Goal: Task Accomplishment & Management: Complete application form

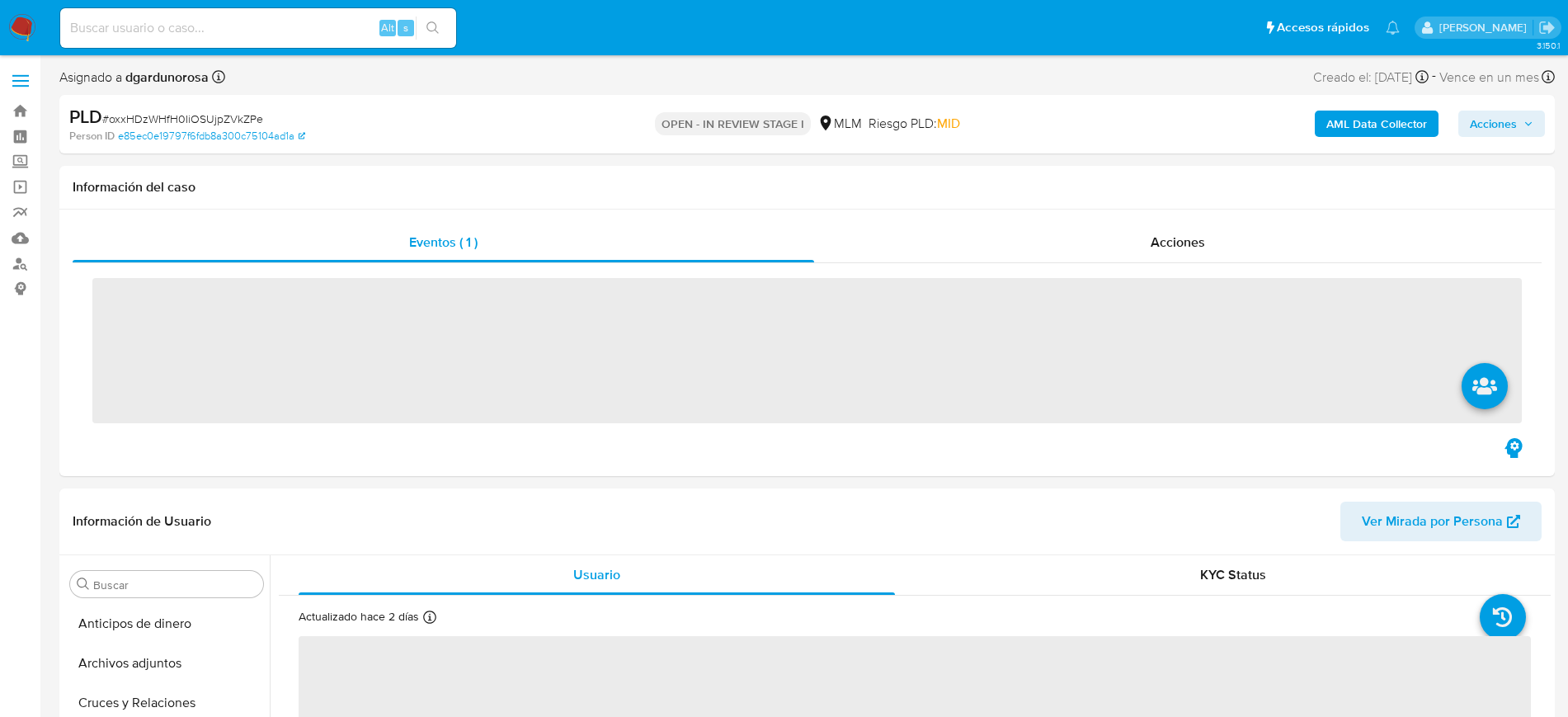
scroll to position [657, 0]
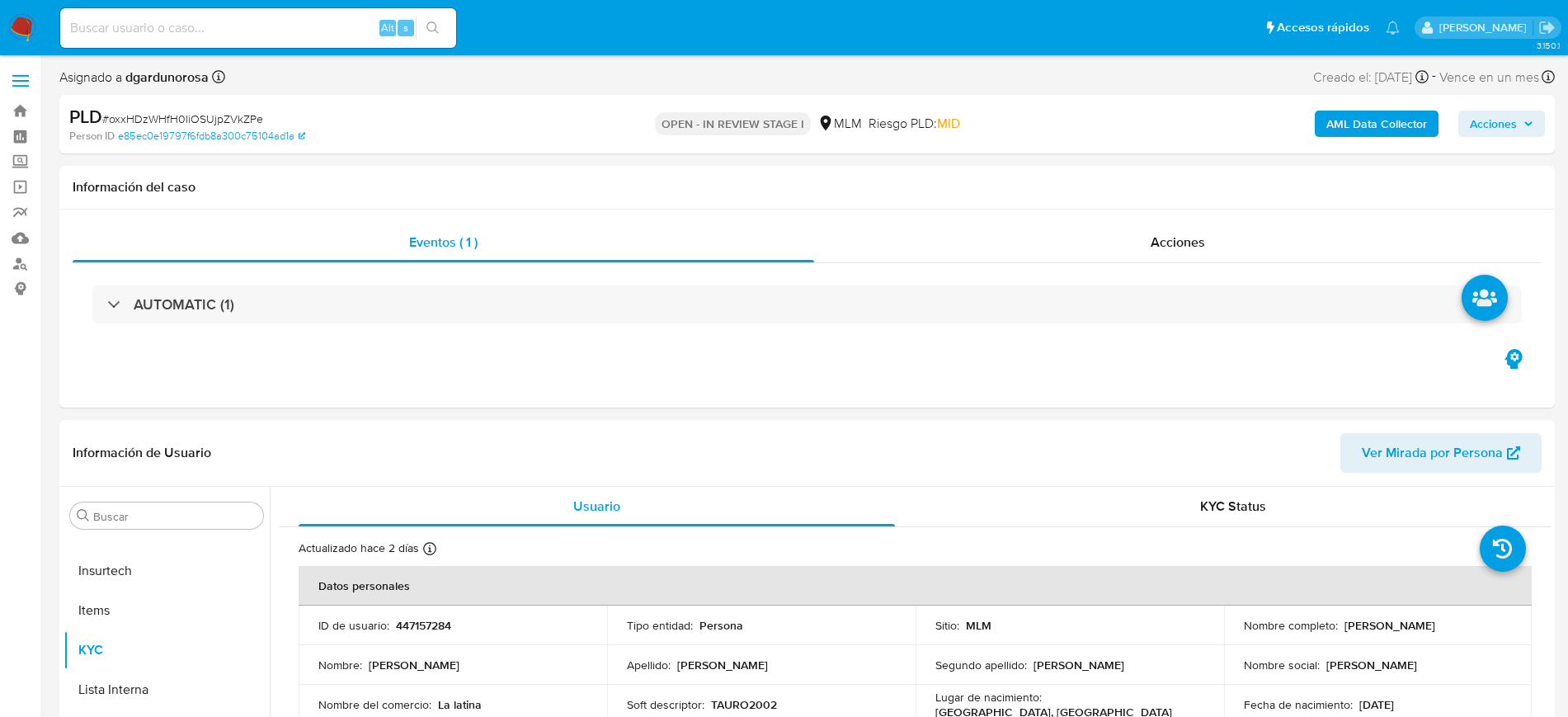
select select "10"
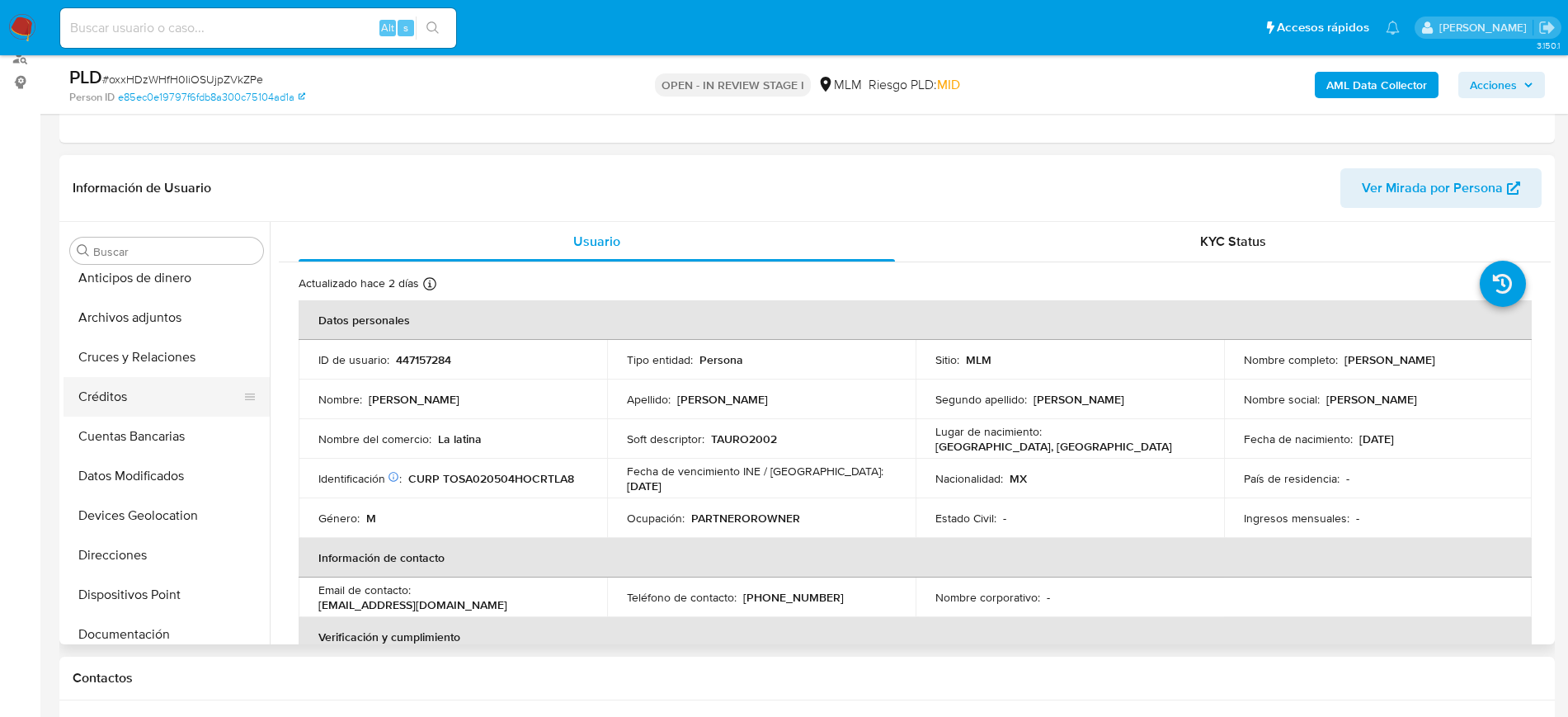
scroll to position [0, 0]
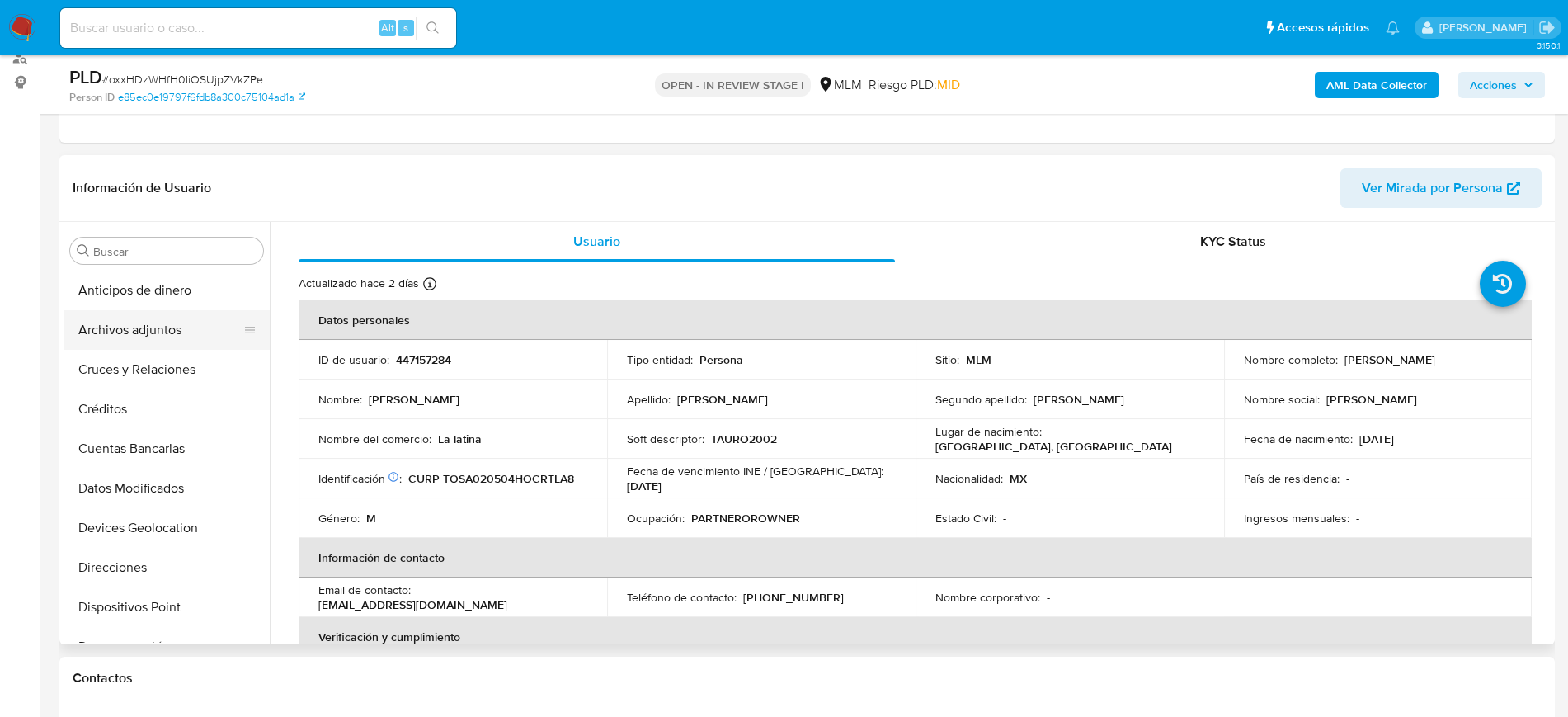
drag, startPoint x: 121, startPoint y: 352, endPoint x: 124, endPoint y: 337, distance: 15.3
click at [121, 353] on button "Cruces y Relaciones" at bounding box center [166, 369] width 206 height 40
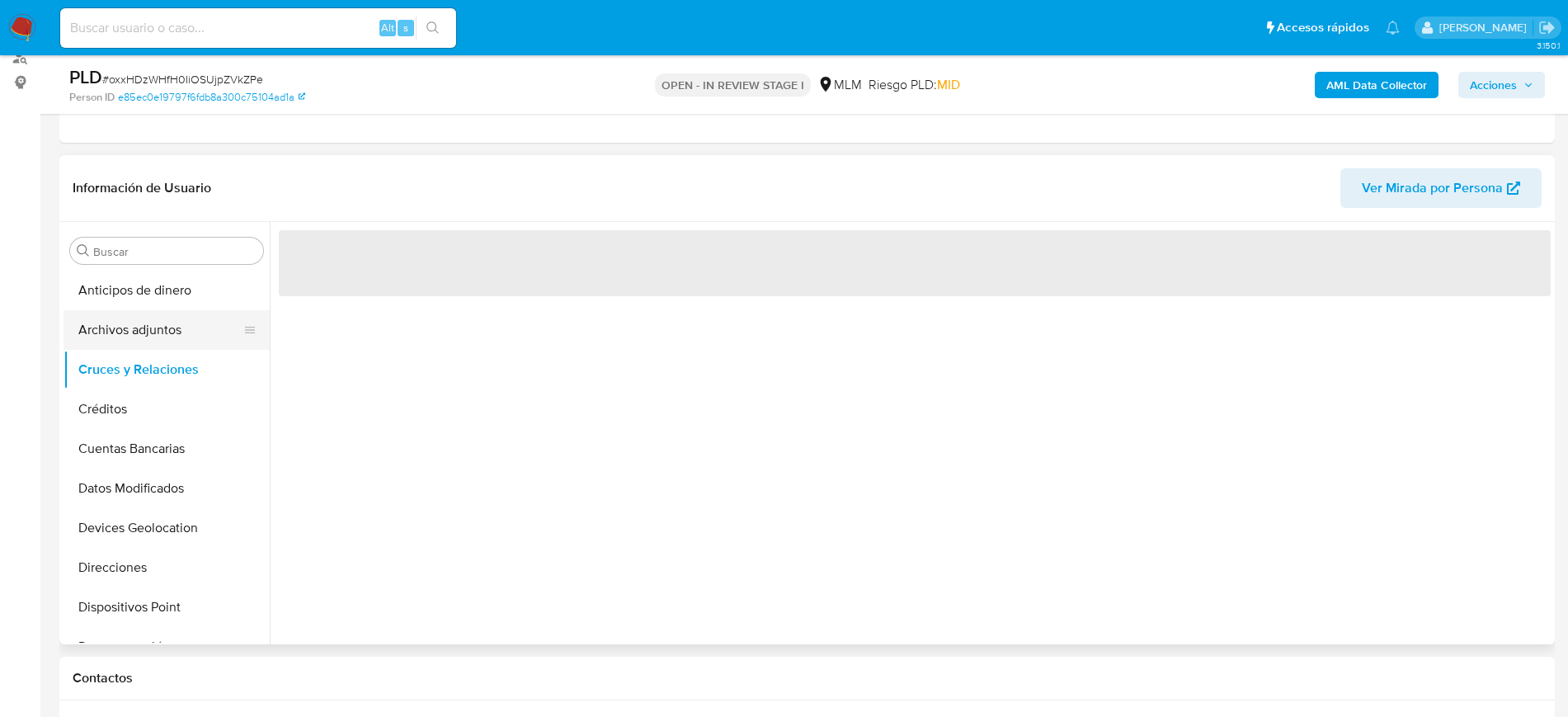
click at [125, 336] on button "Archivos adjuntos" at bounding box center [160, 331] width 193 height 40
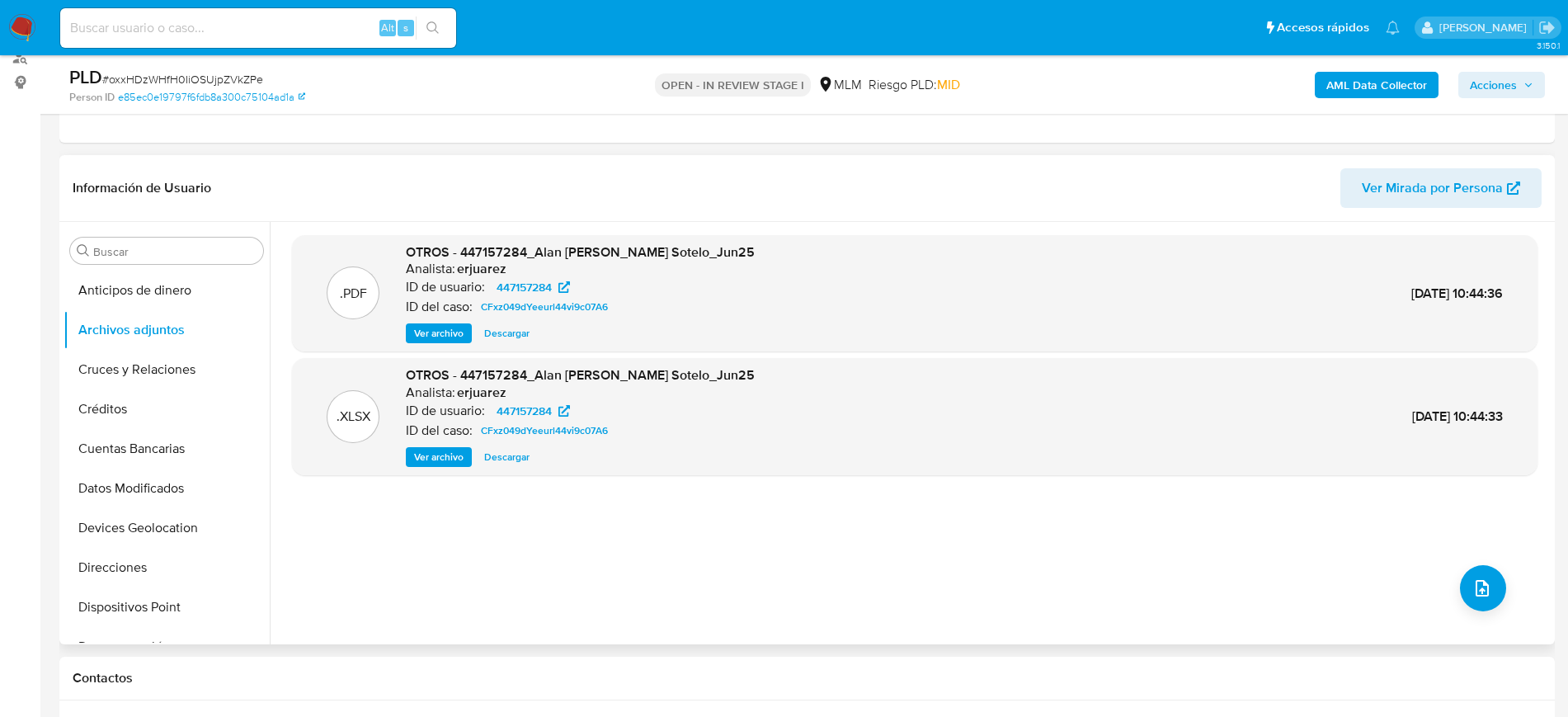
click at [451, 334] on span "Ver archivo" at bounding box center [439, 333] width 50 height 16
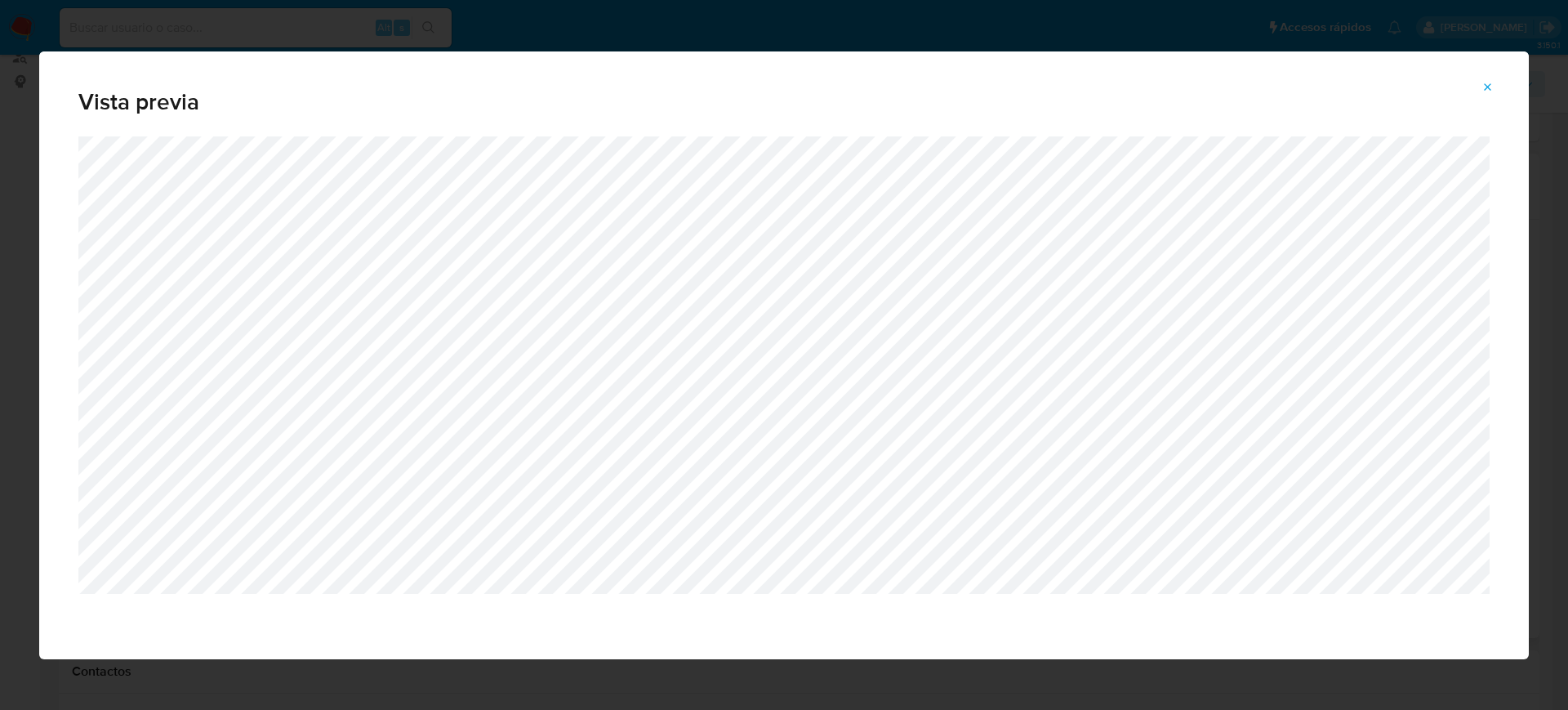
click at [1493, 91] on button "Attachment preview" at bounding box center [1488, 87] width 36 height 26
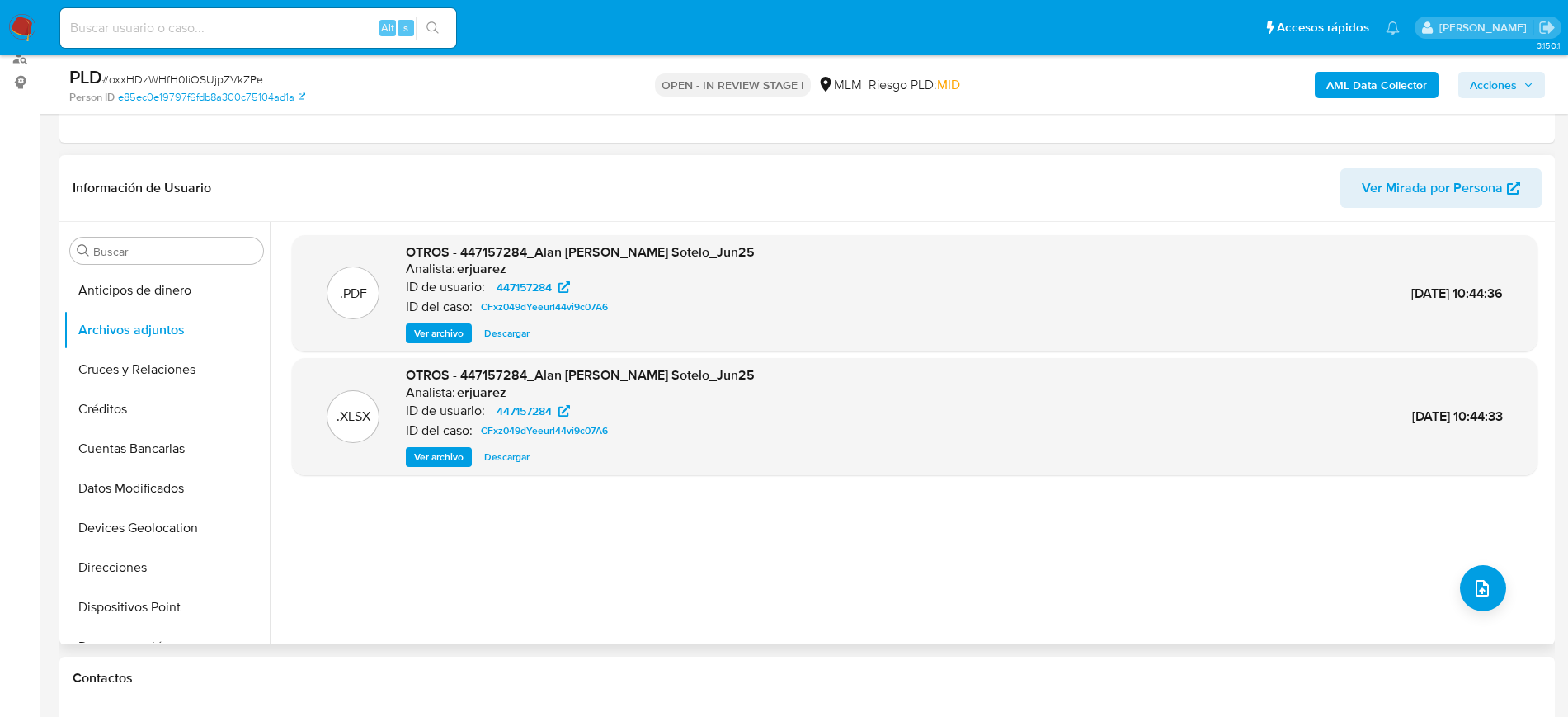
click at [444, 339] on span "Ver archivo" at bounding box center [439, 333] width 50 height 16
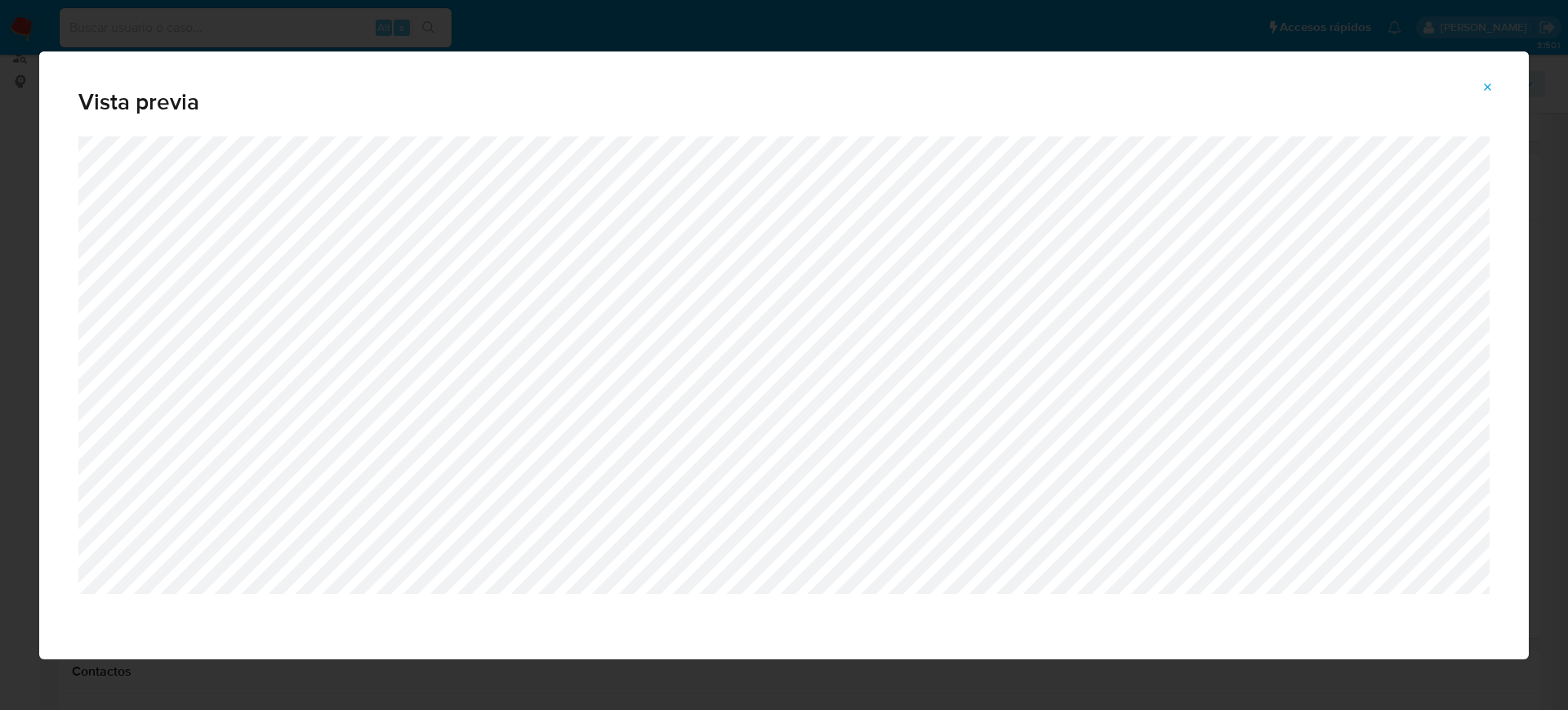
click at [1487, 92] on icon "Attachment preview" at bounding box center [1488, 87] width 13 height 13
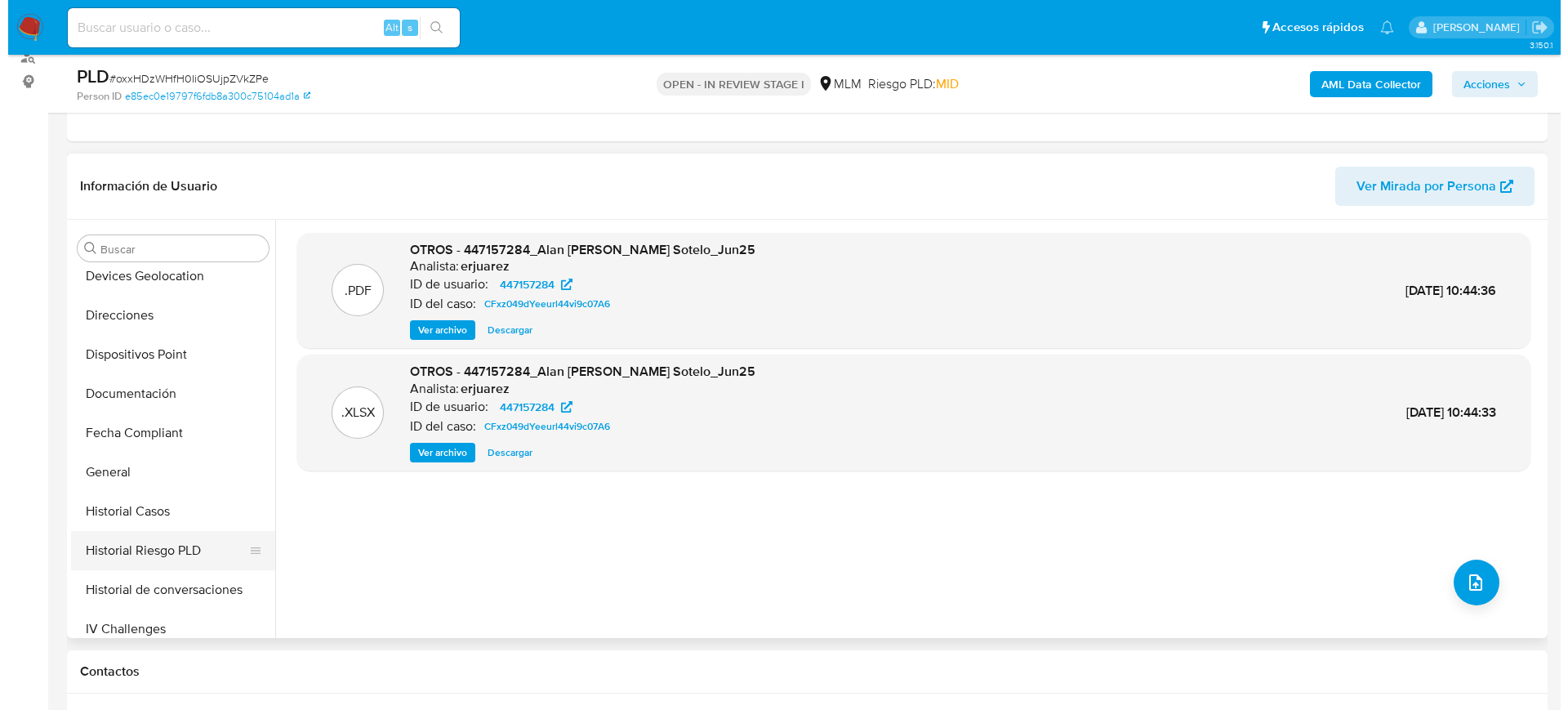
scroll to position [307, 0]
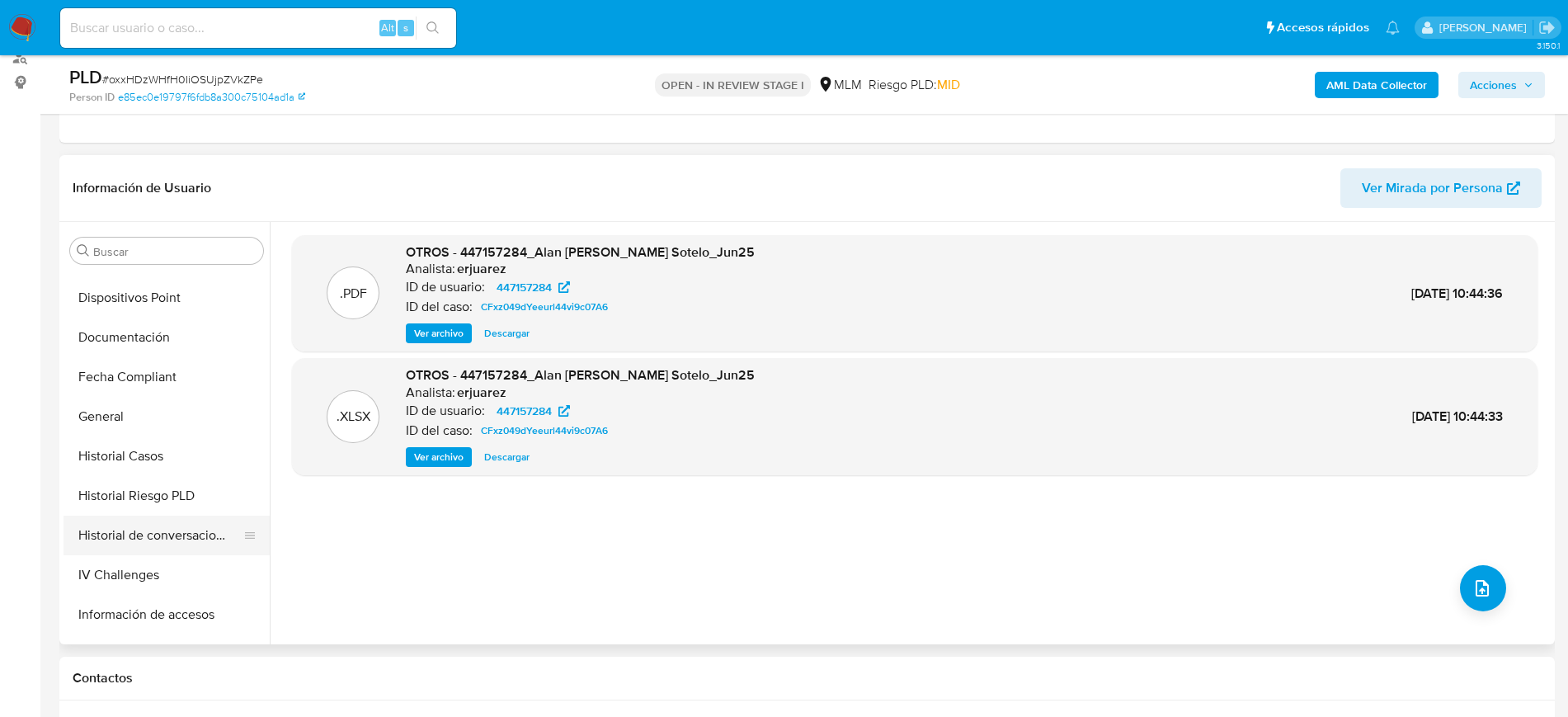
click at [169, 536] on button "Historial de conversaciones" at bounding box center [160, 535] width 193 height 40
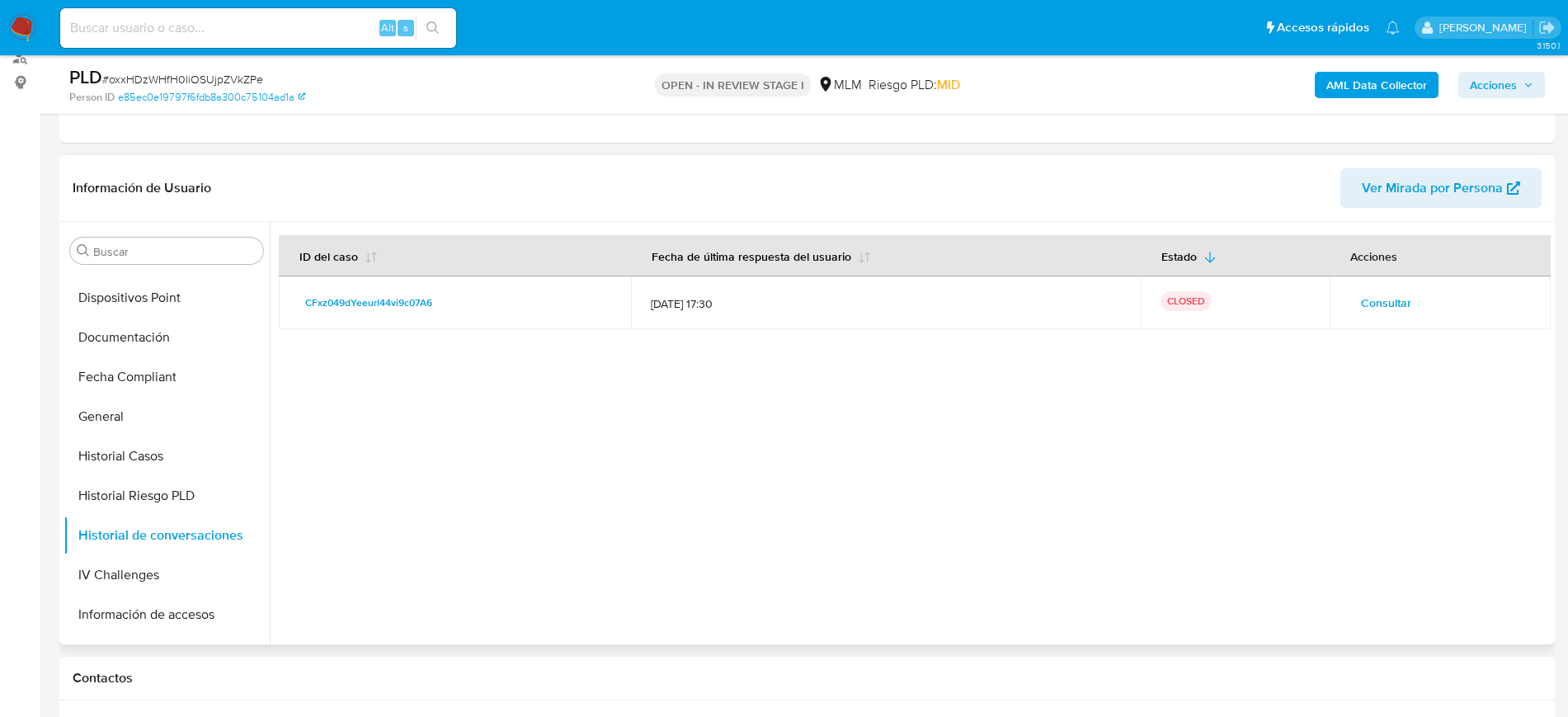
click at [1395, 291] on span "Consultar" at bounding box center [1386, 303] width 51 height 23
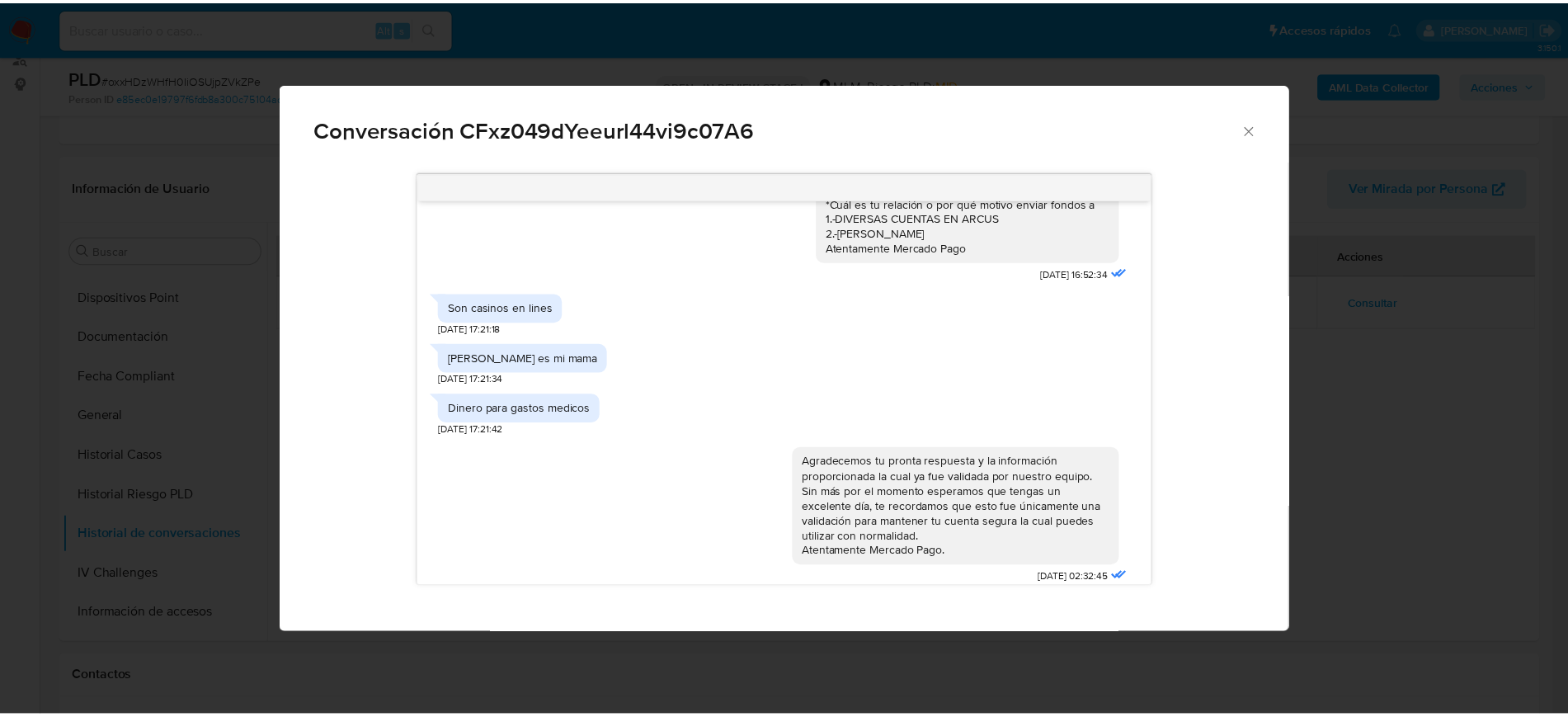
scroll to position [722, 0]
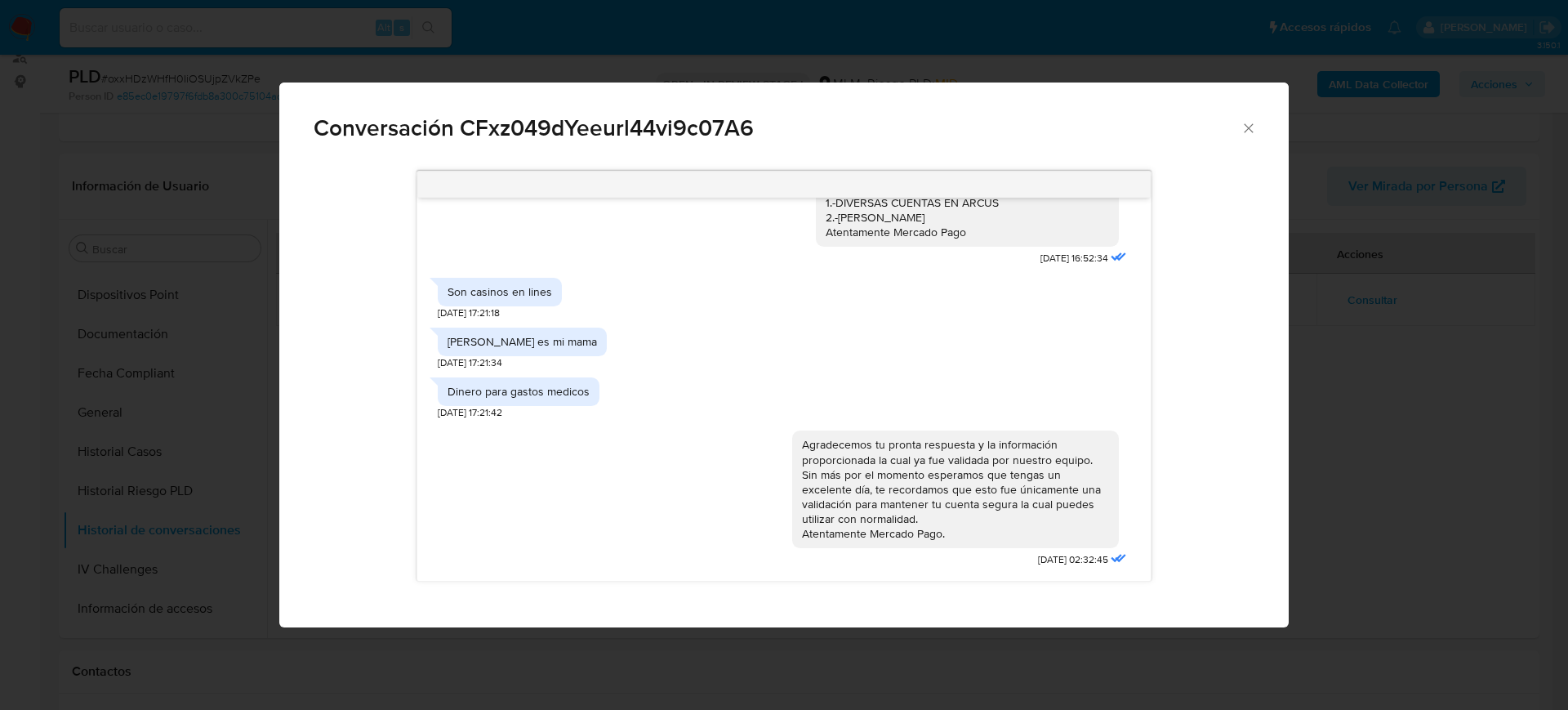
click at [1253, 125] on icon "Cerrar" at bounding box center [1249, 128] width 16 height 16
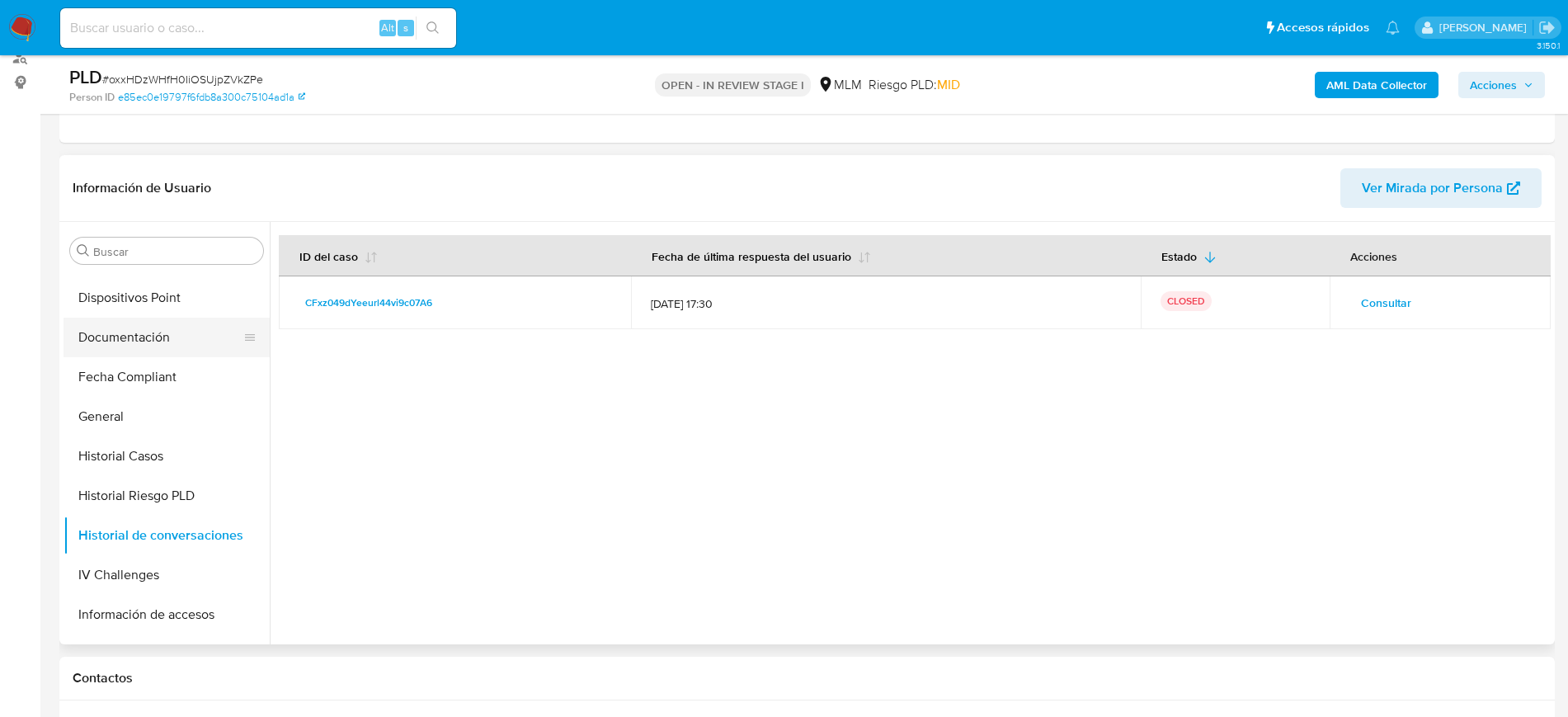
click at [132, 331] on button "Documentación" at bounding box center [160, 338] width 193 height 40
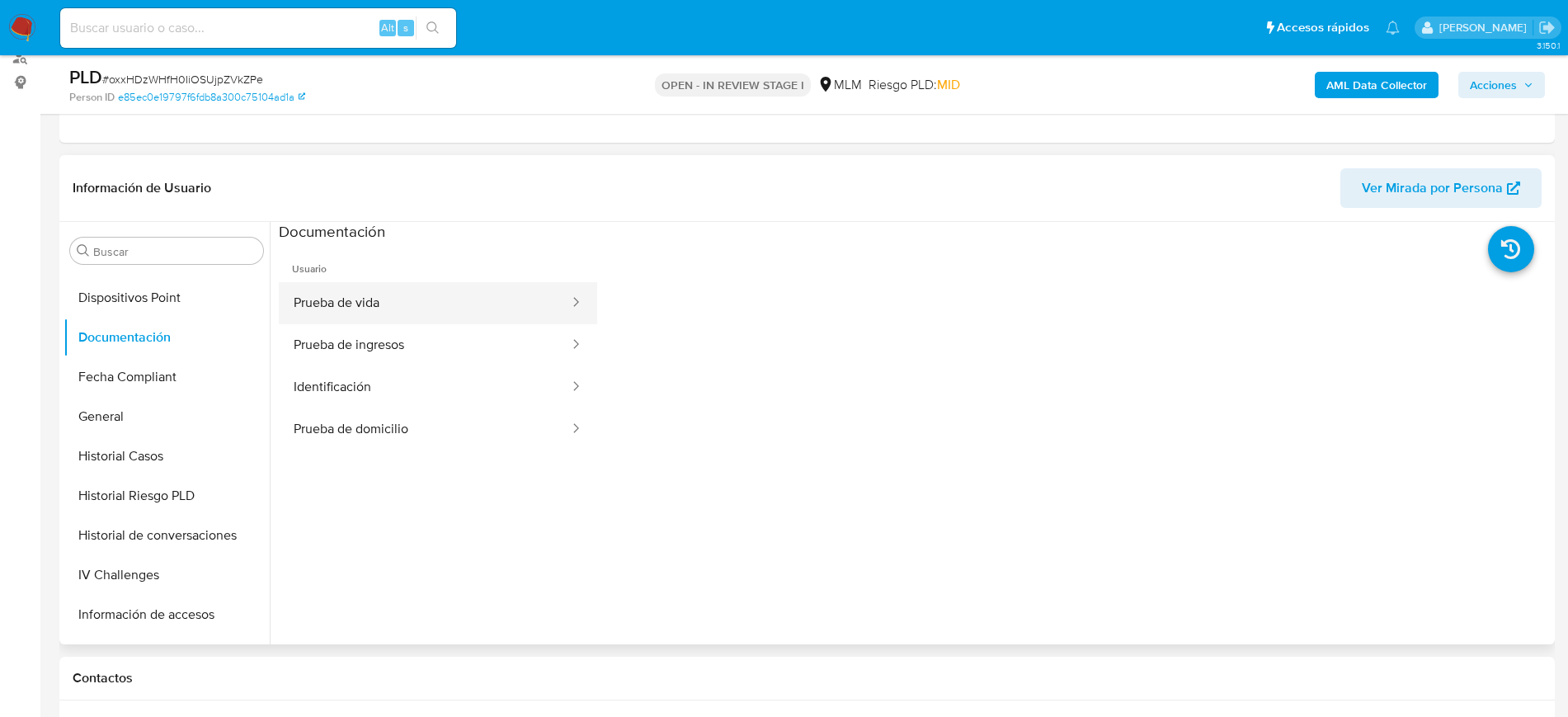
click at [383, 306] on button "Prueba de vida" at bounding box center [424, 303] width 292 height 42
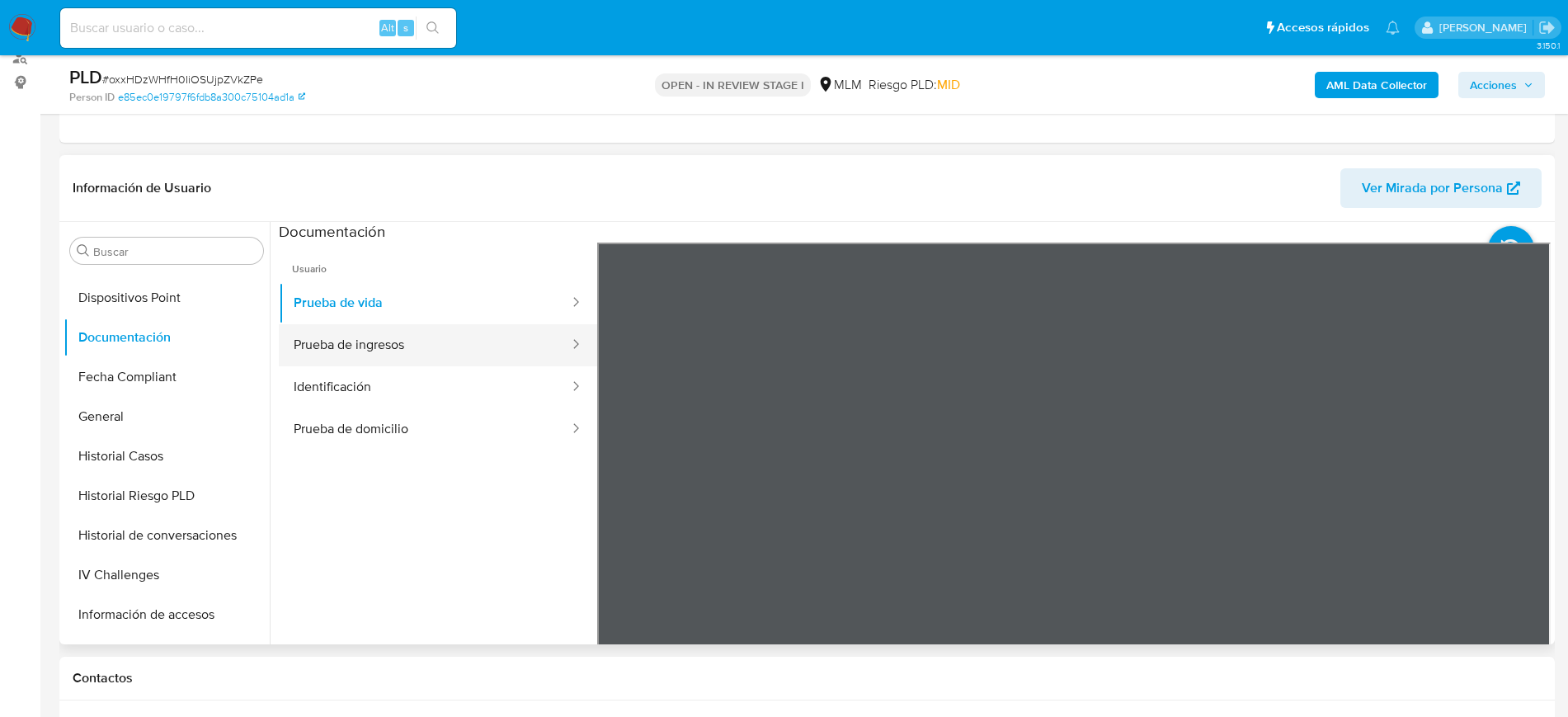
click at [453, 338] on button "Prueba de ingresos" at bounding box center [424, 345] width 292 height 42
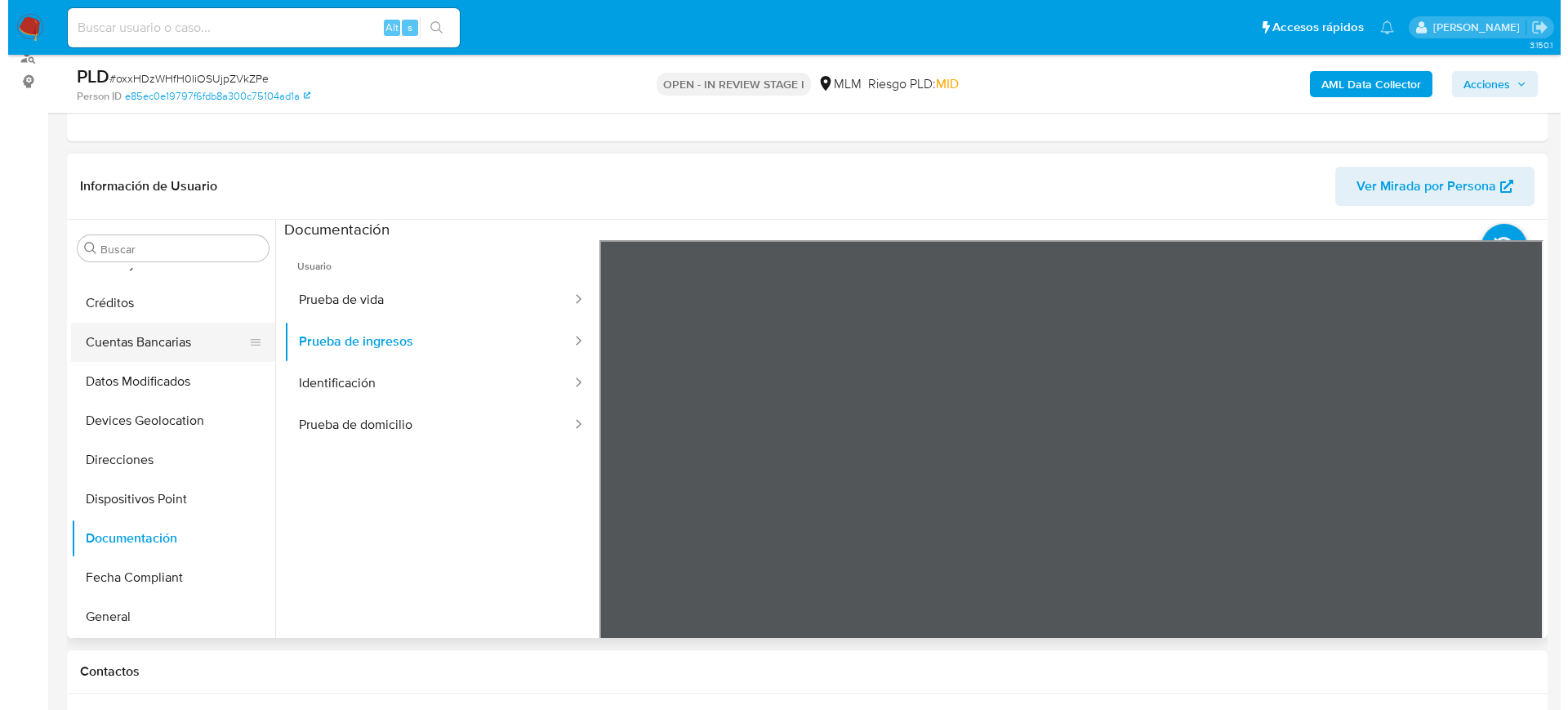
scroll to position [0, 0]
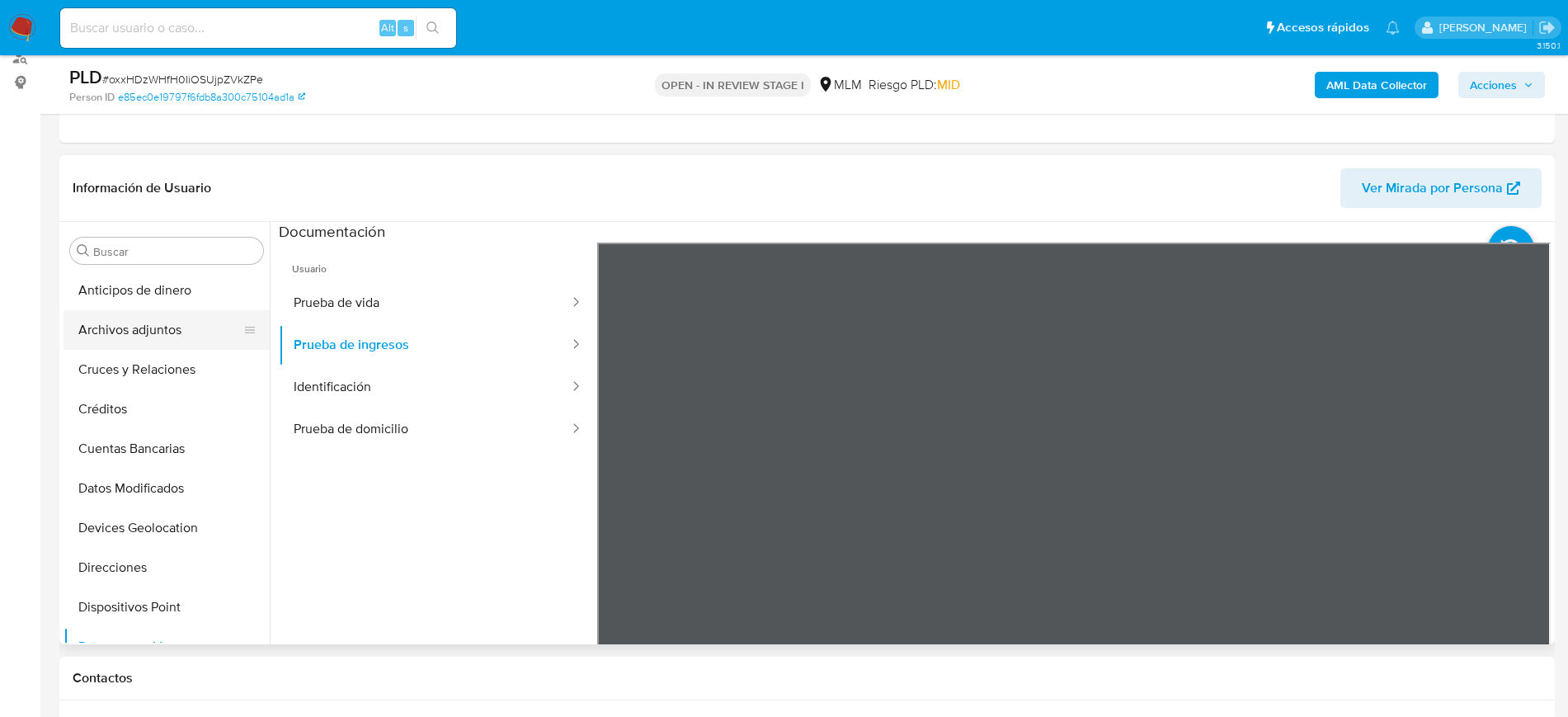
click at [126, 348] on button "Archivos adjuntos" at bounding box center [160, 331] width 193 height 40
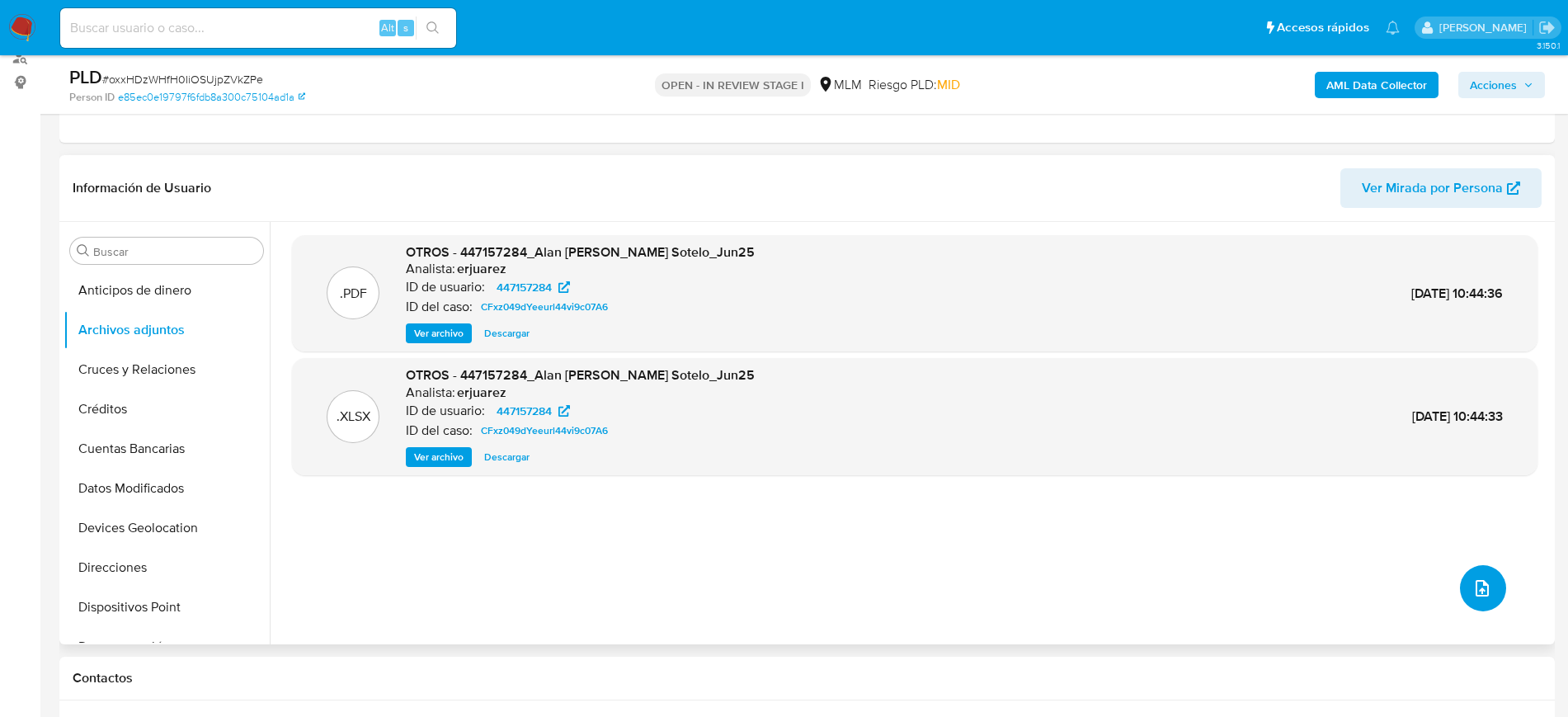
click at [1478, 586] on icon "upload-file" at bounding box center [1482, 588] width 20 height 20
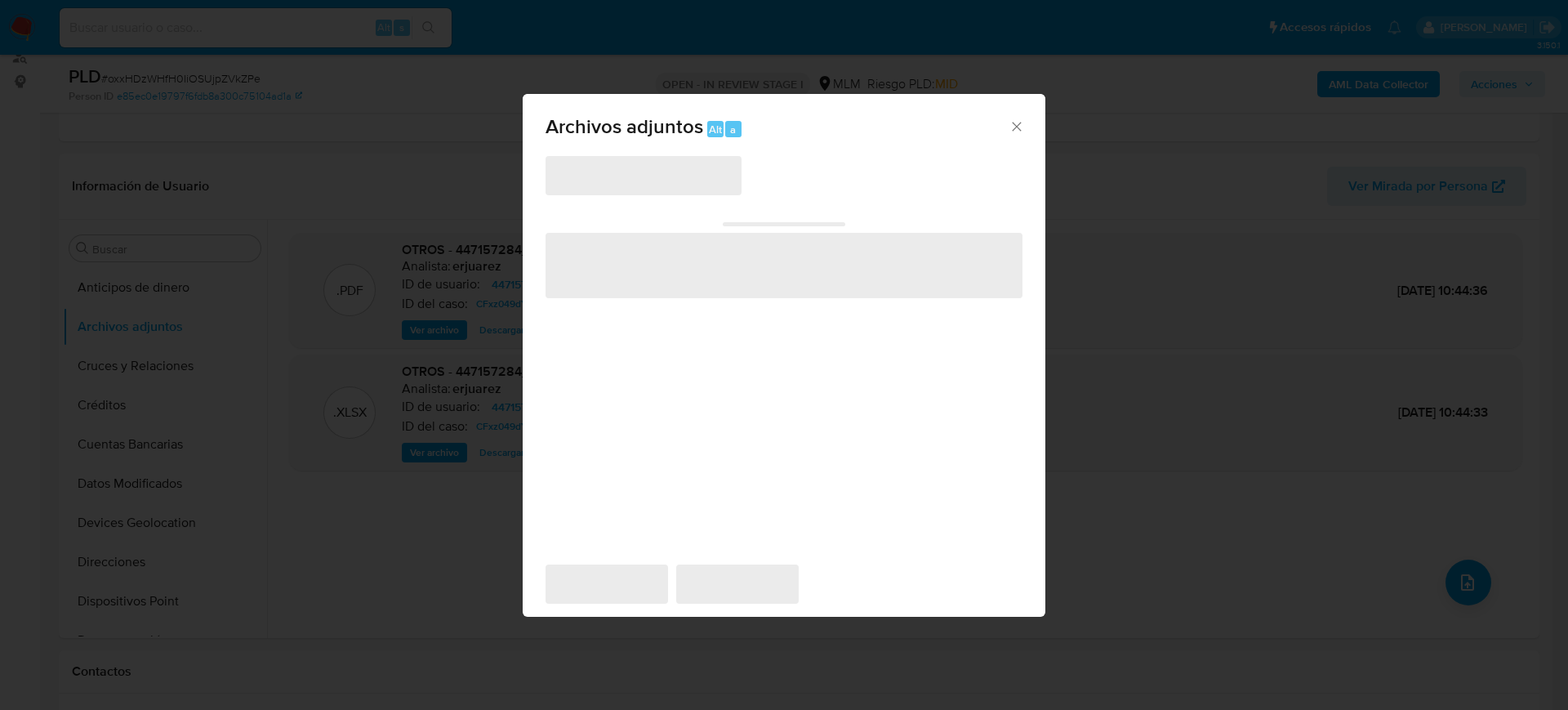
click at [629, 159] on span "‌" at bounding box center [643, 175] width 196 height 39
click at [635, 180] on span "‌" at bounding box center [643, 175] width 196 height 39
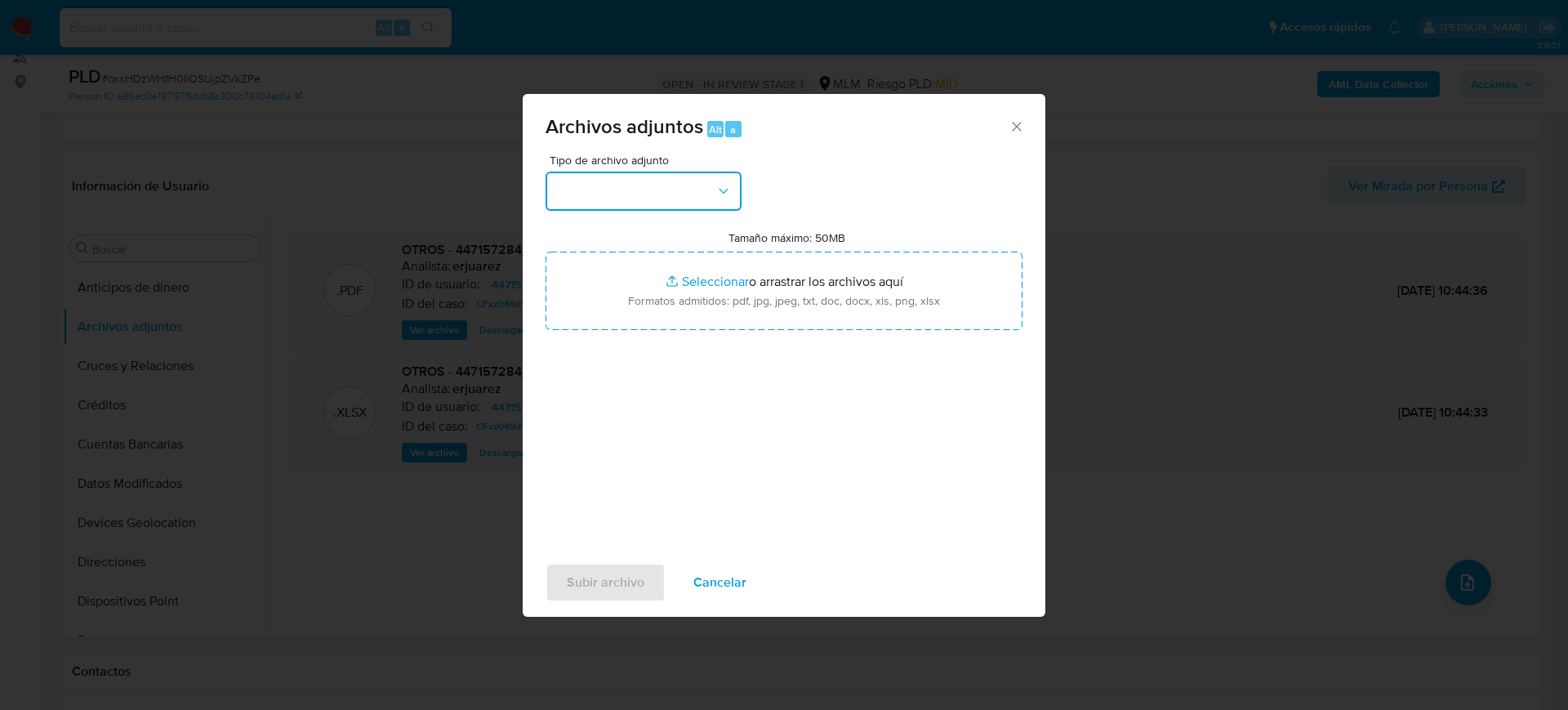
click at [639, 184] on button "button" at bounding box center [643, 191] width 196 height 39
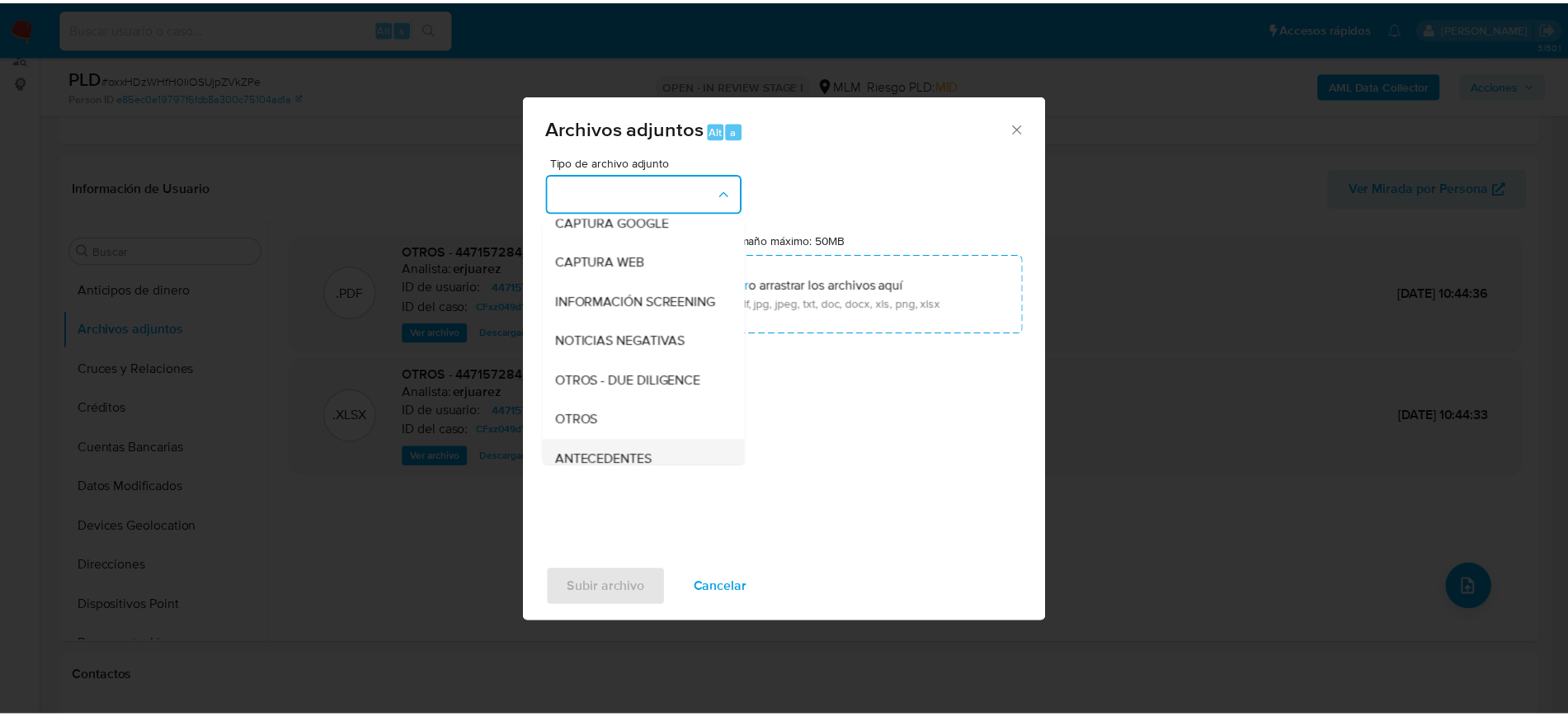
scroll to position [206, 0]
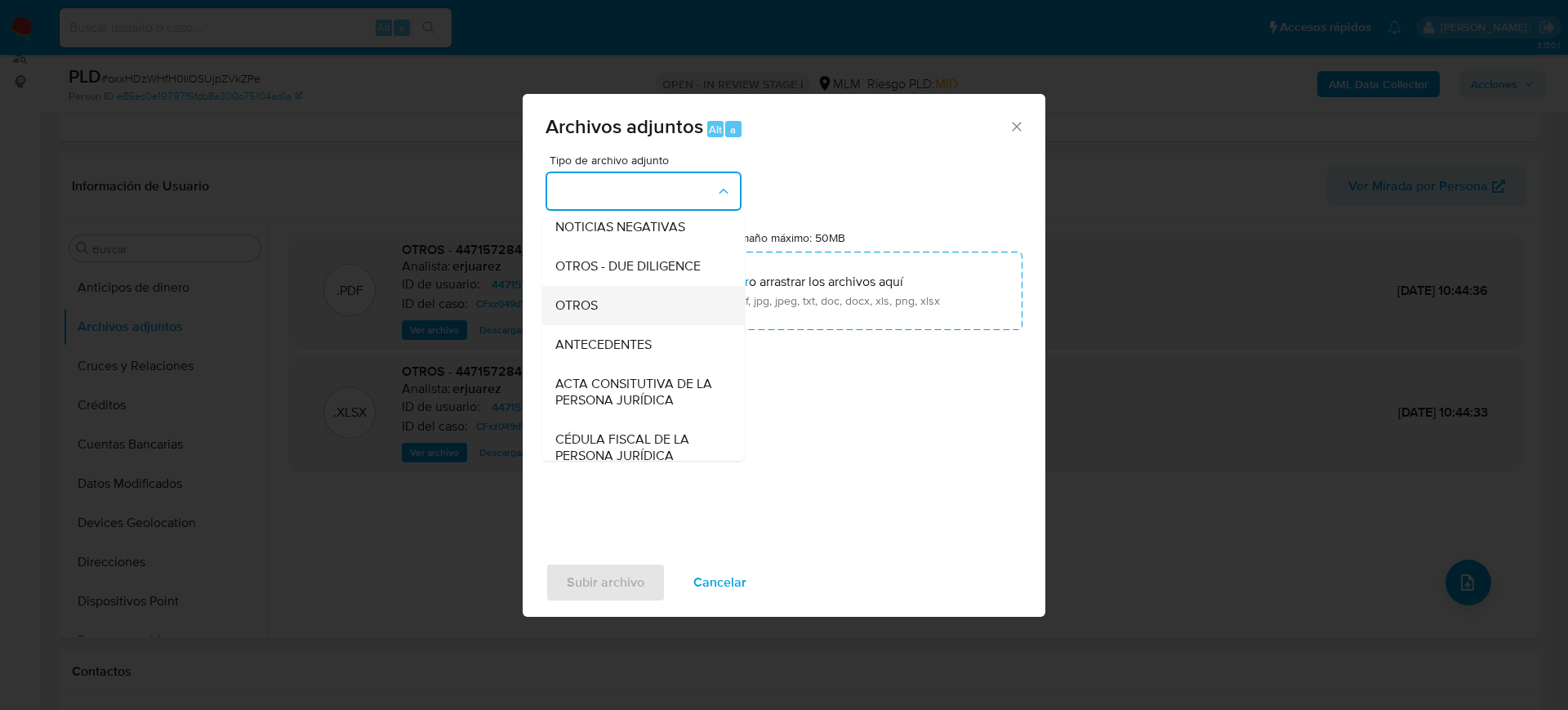
click at [611, 325] on div "OTROS" at bounding box center [638, 306] width 166 height 39
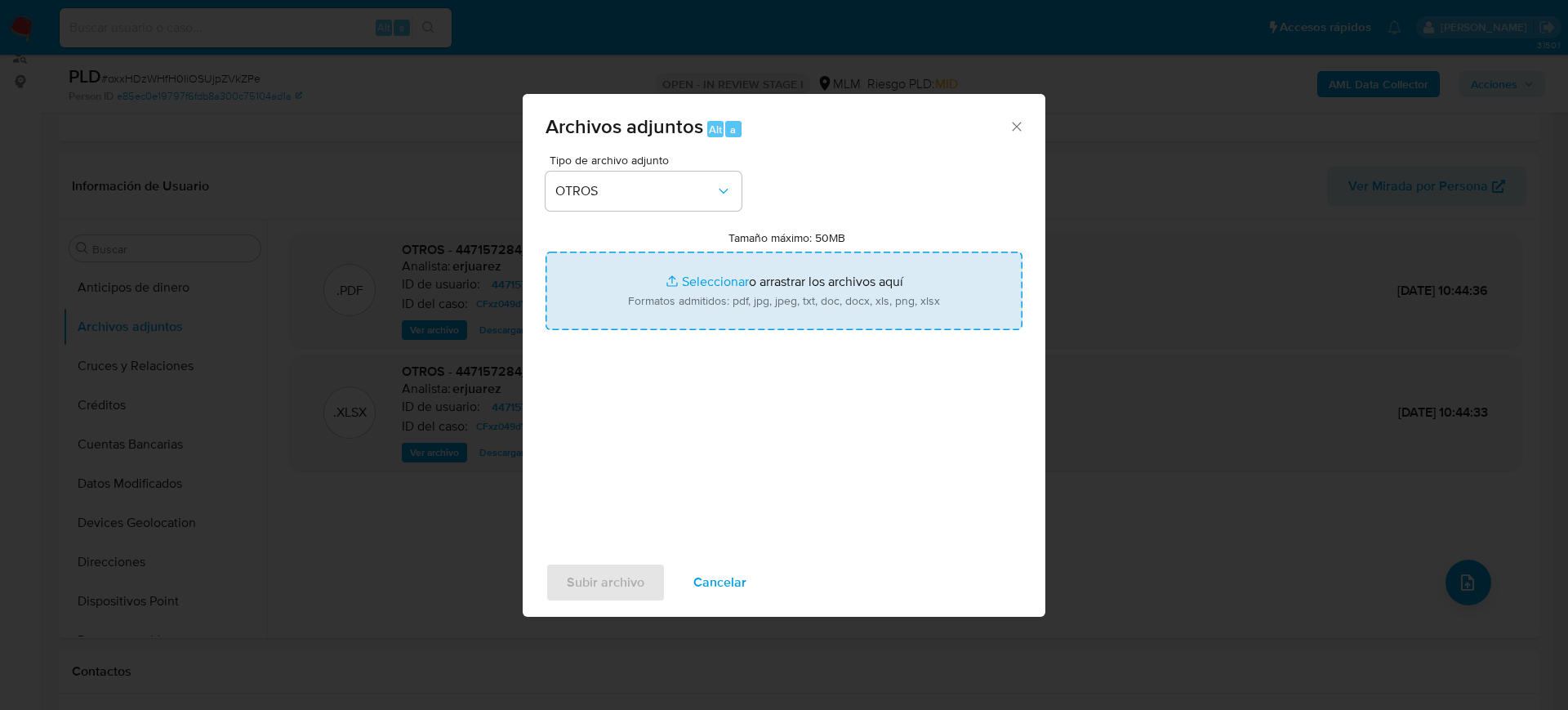
type input "C:\fakepath\447157284_Alan Torres_Julio2025.pdf"
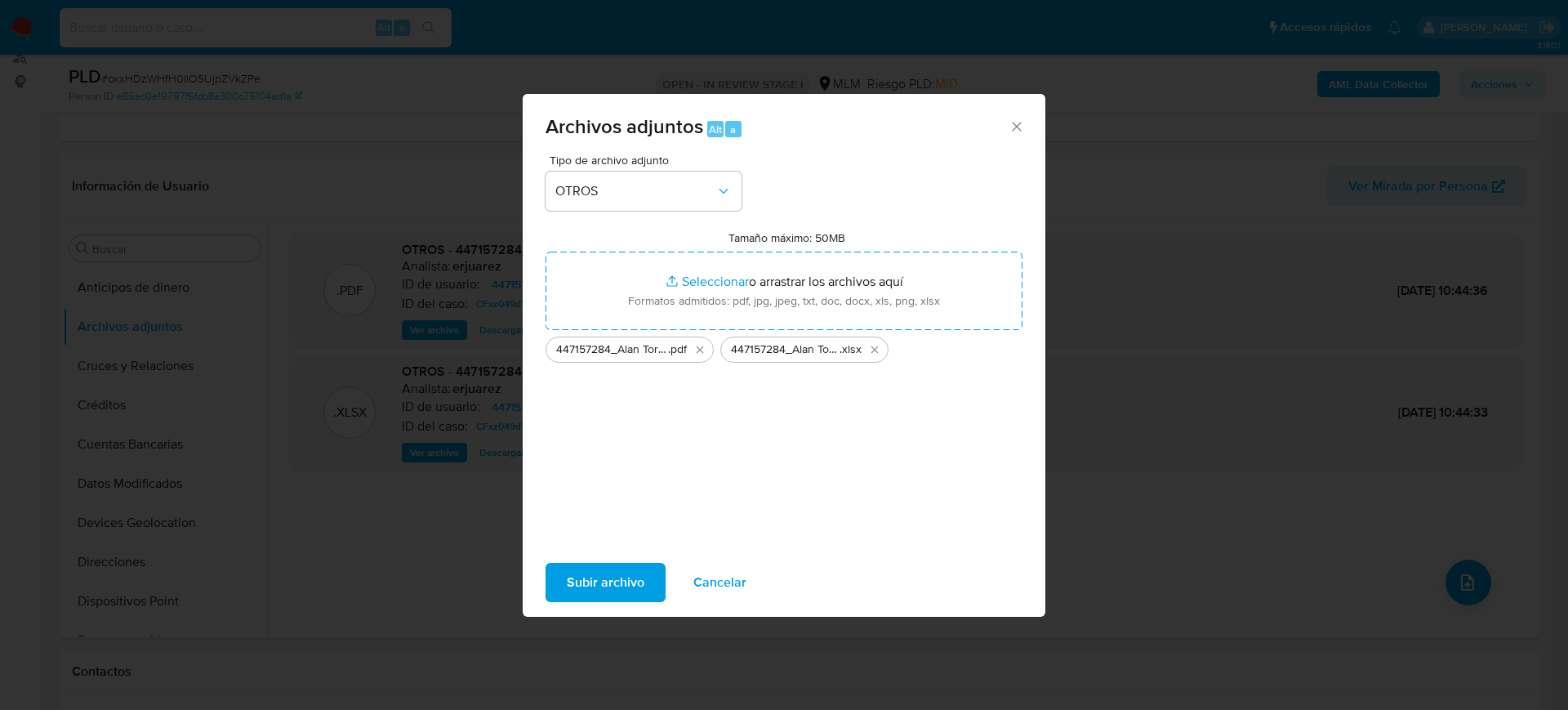
click at [625, 580] on span "Subir archivo" at bounding box center [605, 582] width 78 height 36
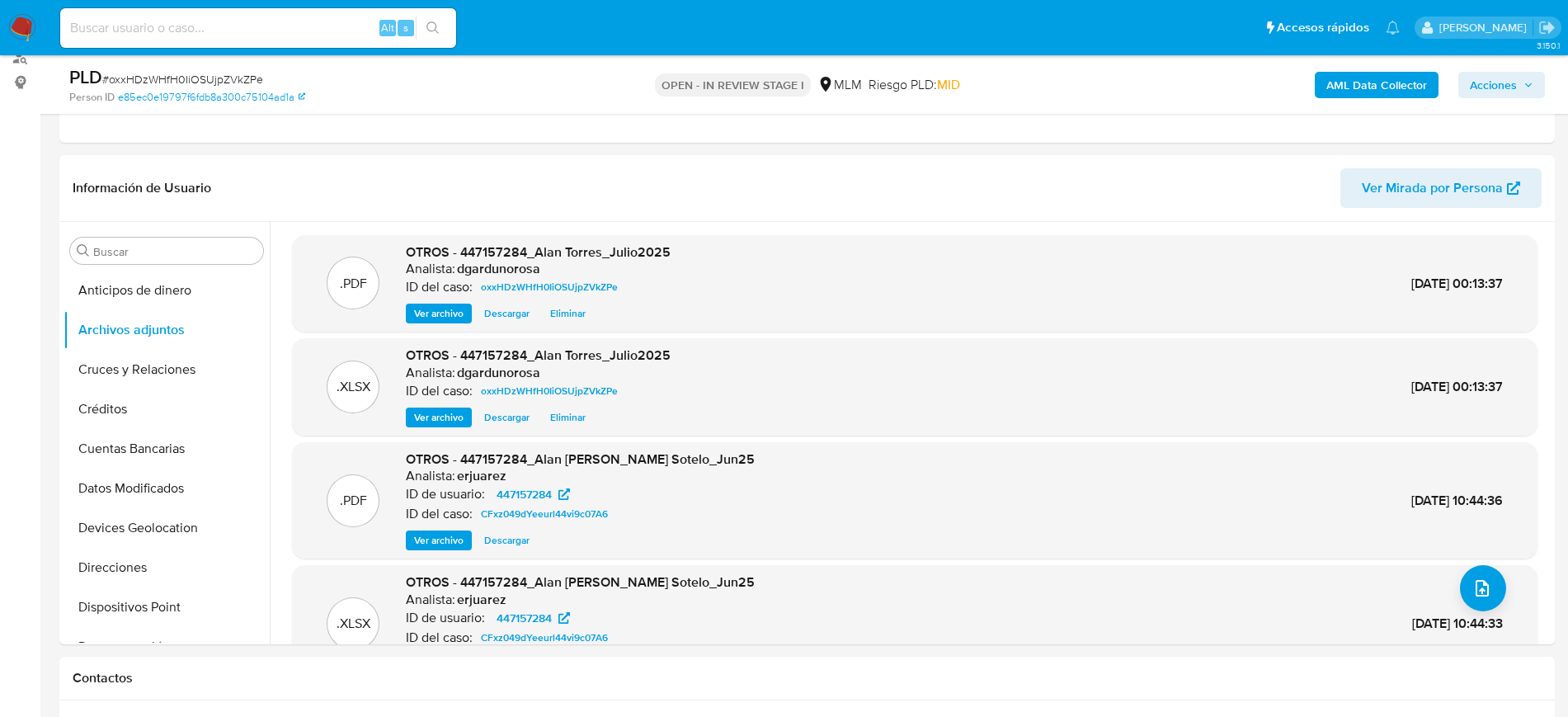
click at [1486, 96] on span "Acciones" at bounding box center [1493, 84] width 47 height 26
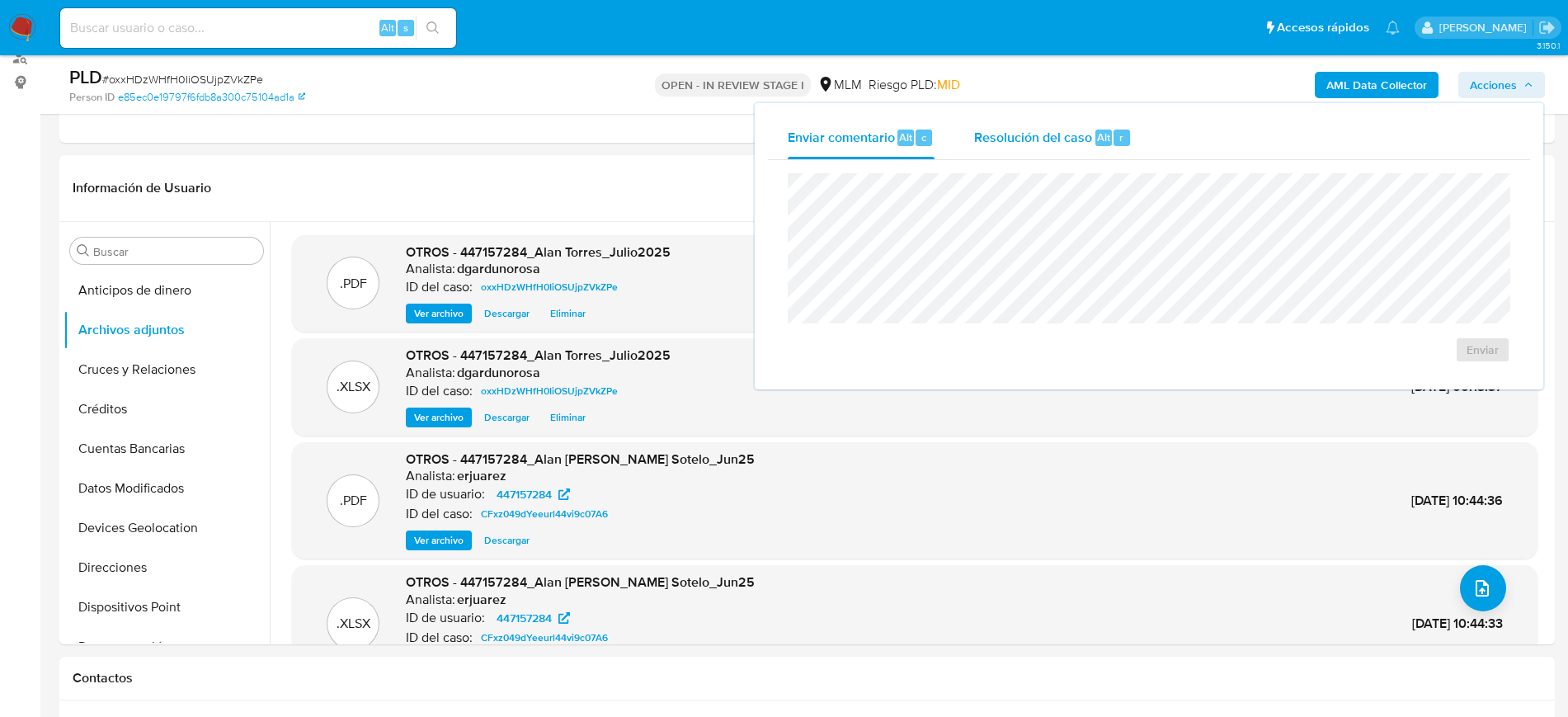
click at [1045, 132] on span "Resolución del caso" at bounding box center [1033, 136] width 118 height 19
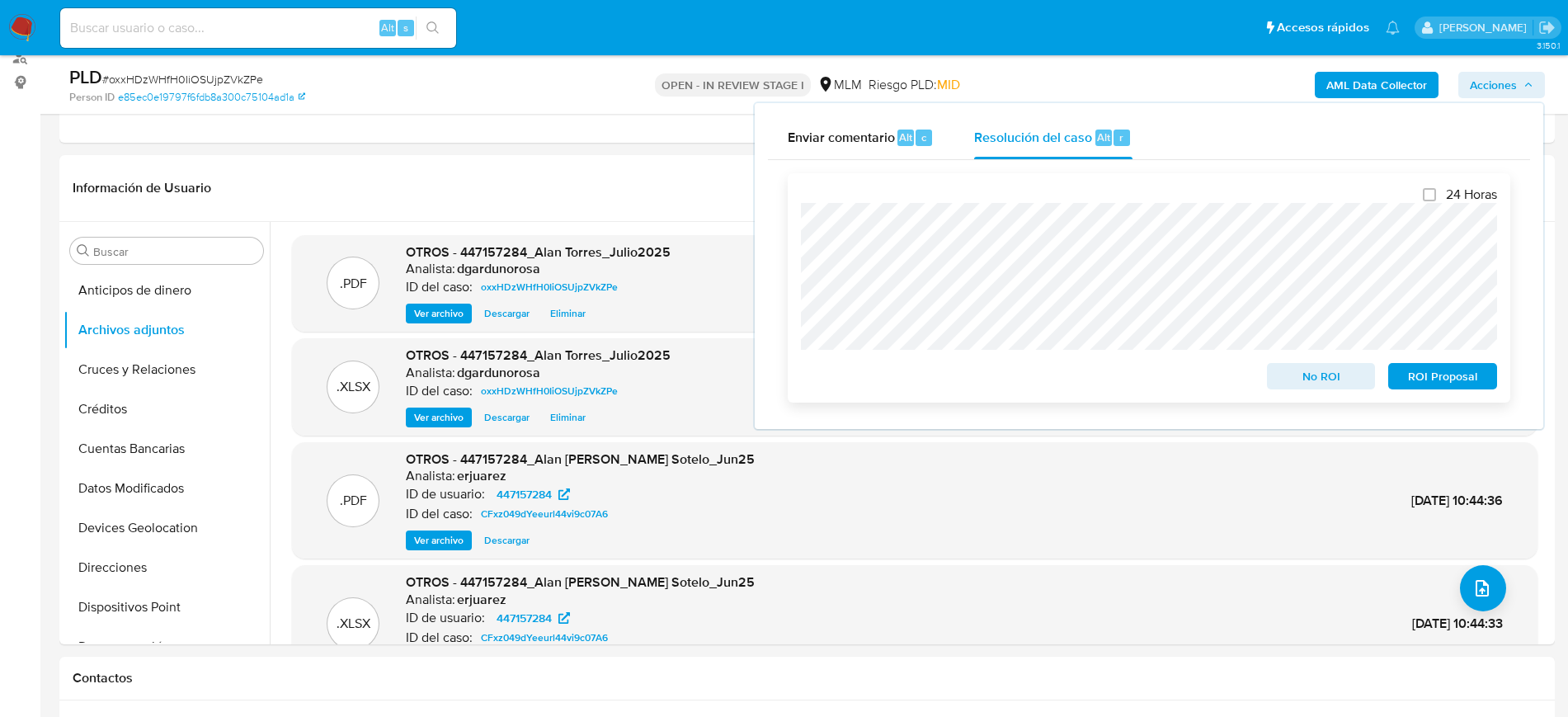
click at [1313, 377] on span "No ROI" at bounding box center [1321, 377] width 86 height 23
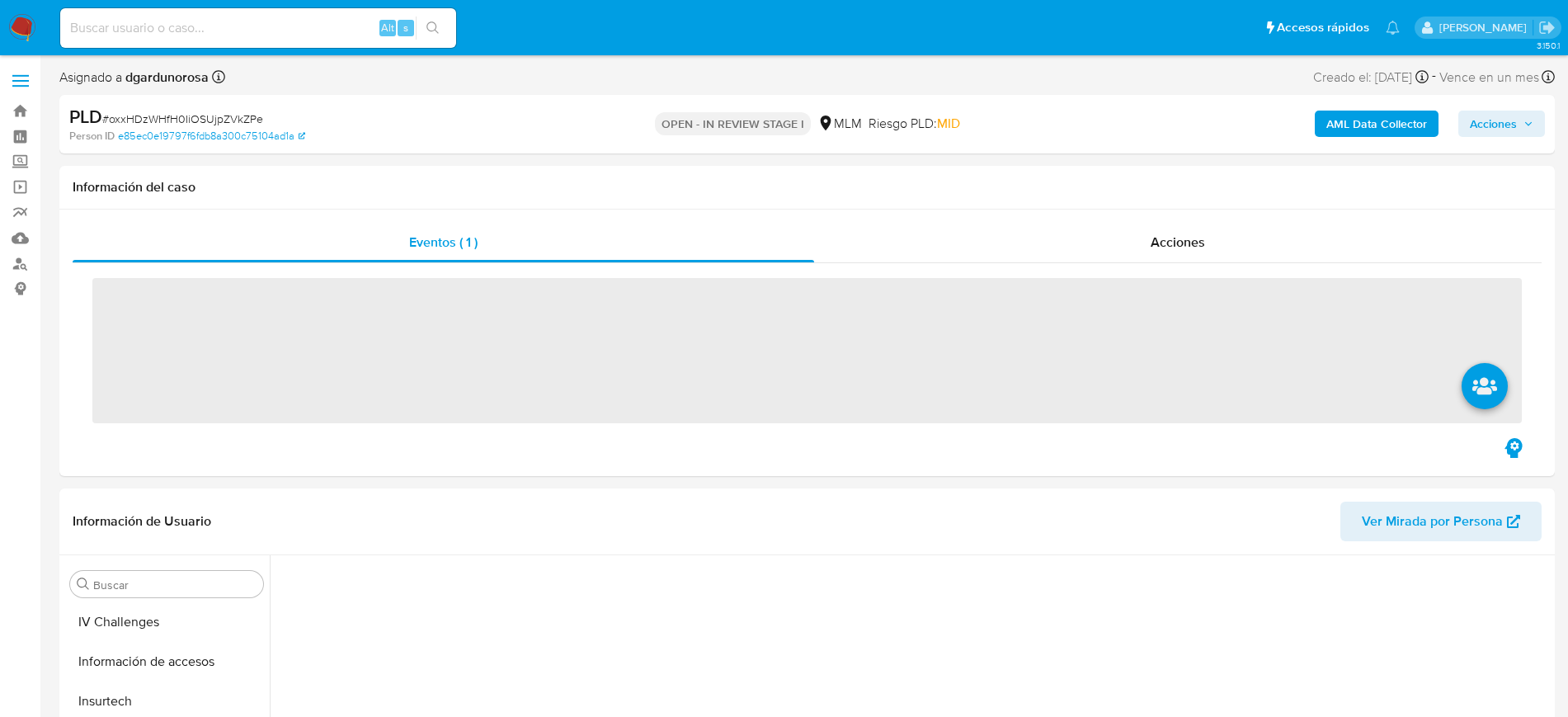
scroll to position [657, 0]
click at [275, 43] on div "Alt s" at bounding box center [258, 28] width 396 height 40
click at [264, 42] on div "Alt s" at bounding box center [258, 28] width 396 height 40
click at [223, 32] on input at bounding box center [258, 28] width 396 height 22
paste input "2340503847"
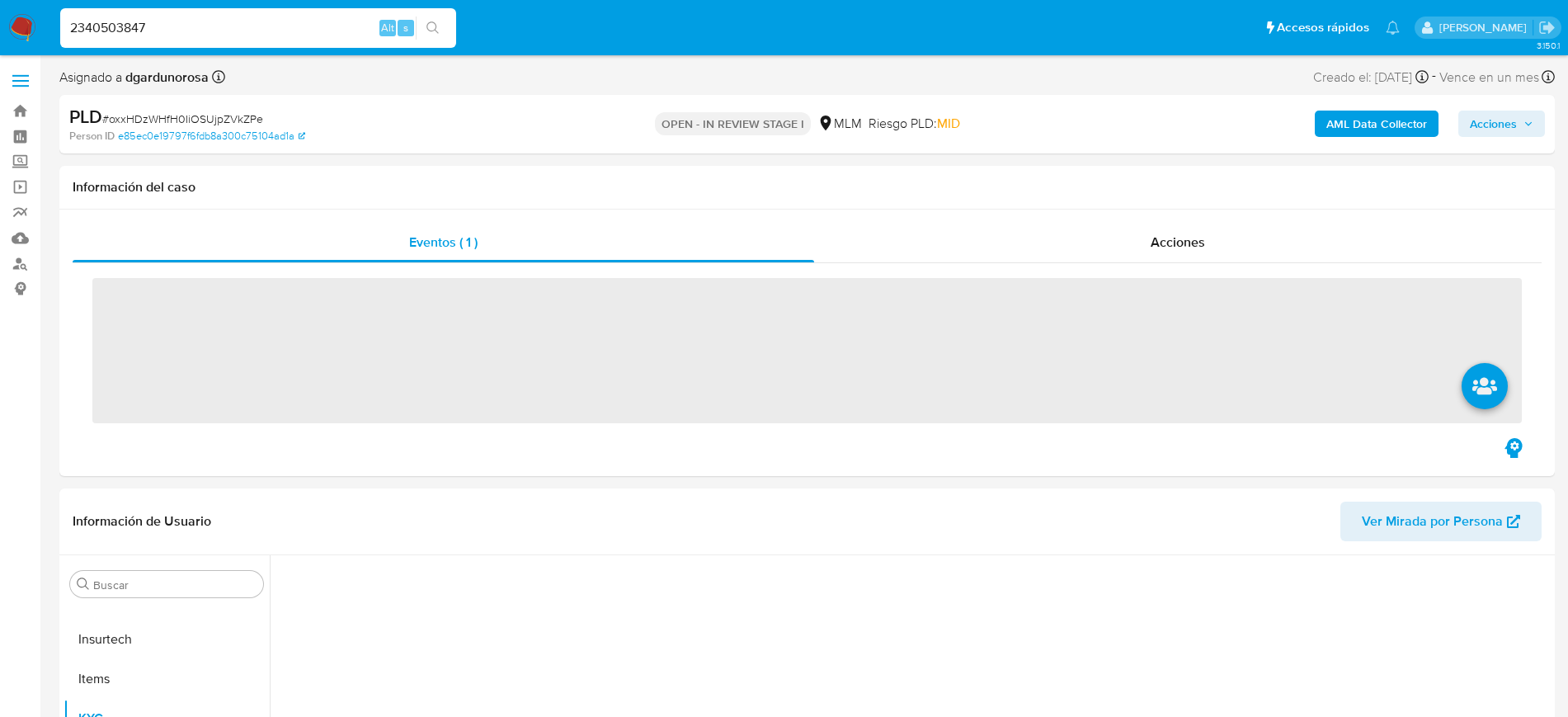
type input "2340503847"
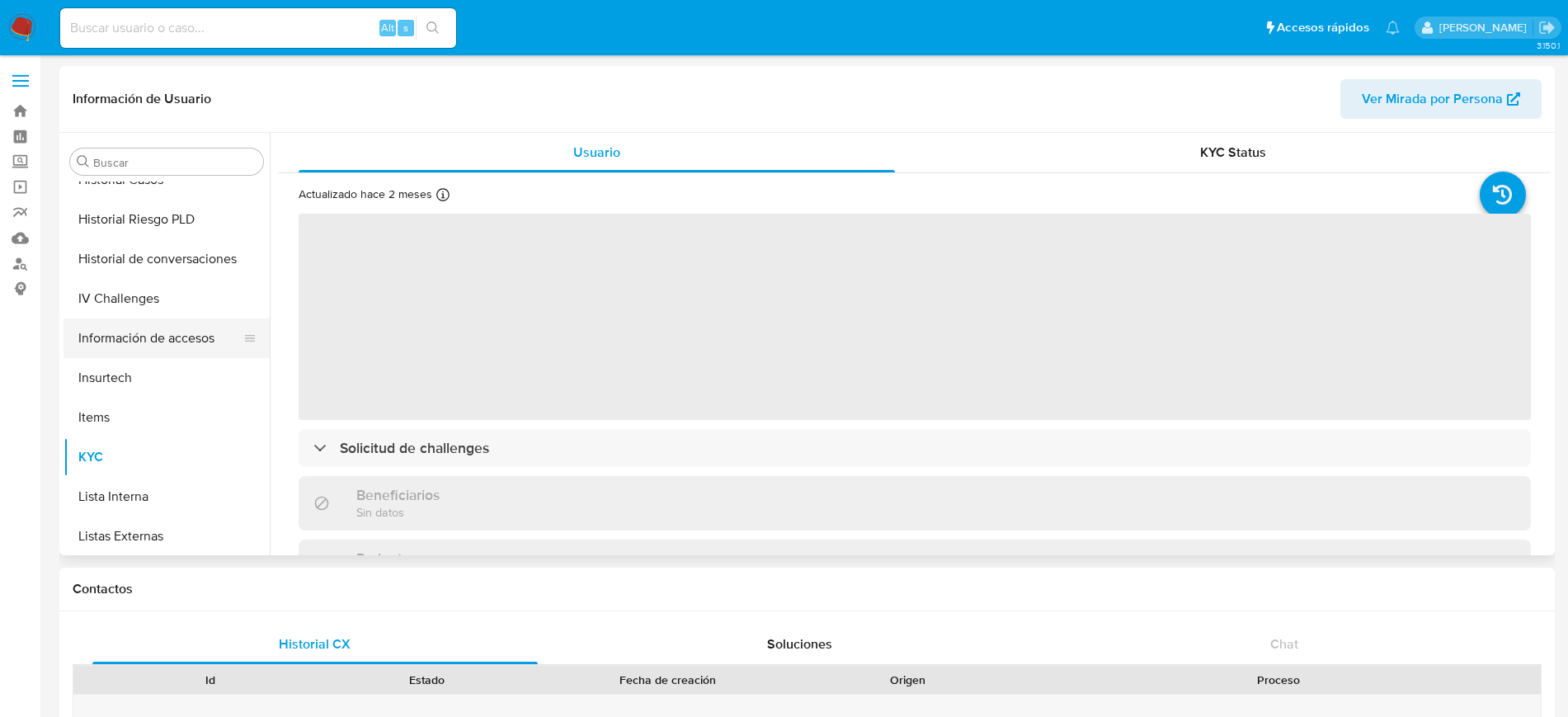
scroll to position [452, 0]
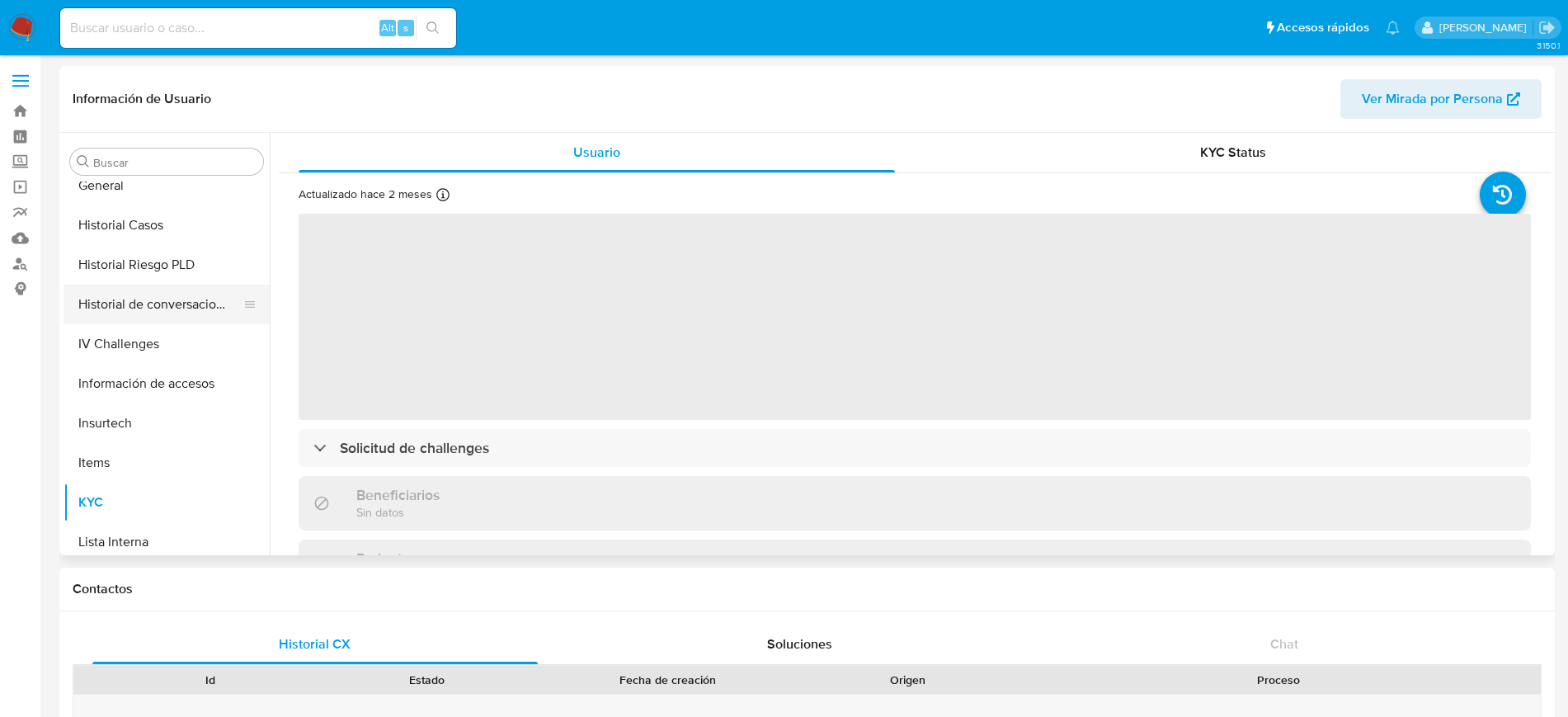
select select "10"
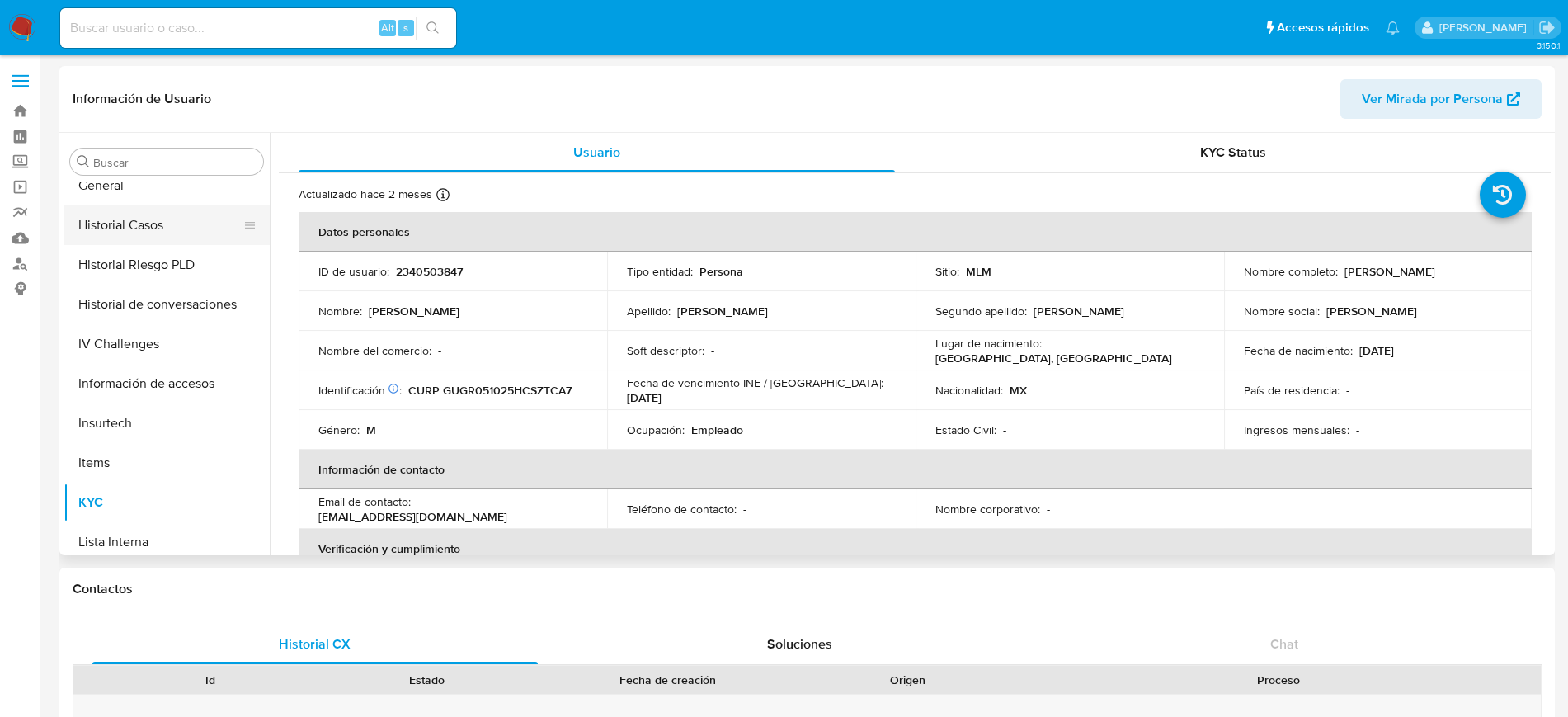
click at [160, 237] on button "Historial Casos" at bounding box center [160, 225] width 193 height 40
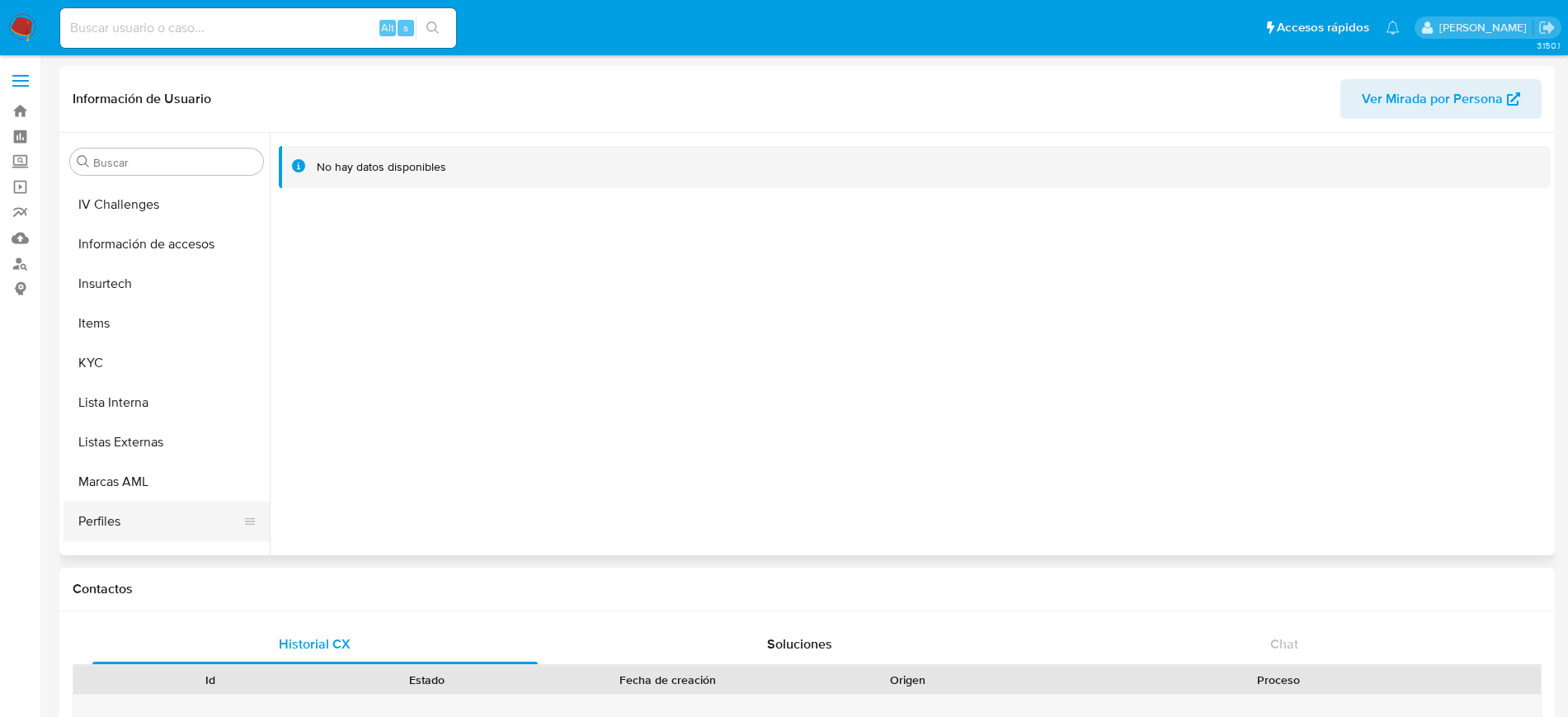
scroll to position [554, 0]
click at [135, 402] on button "KYC" at bounding box center [160, 399] width 193 height 40
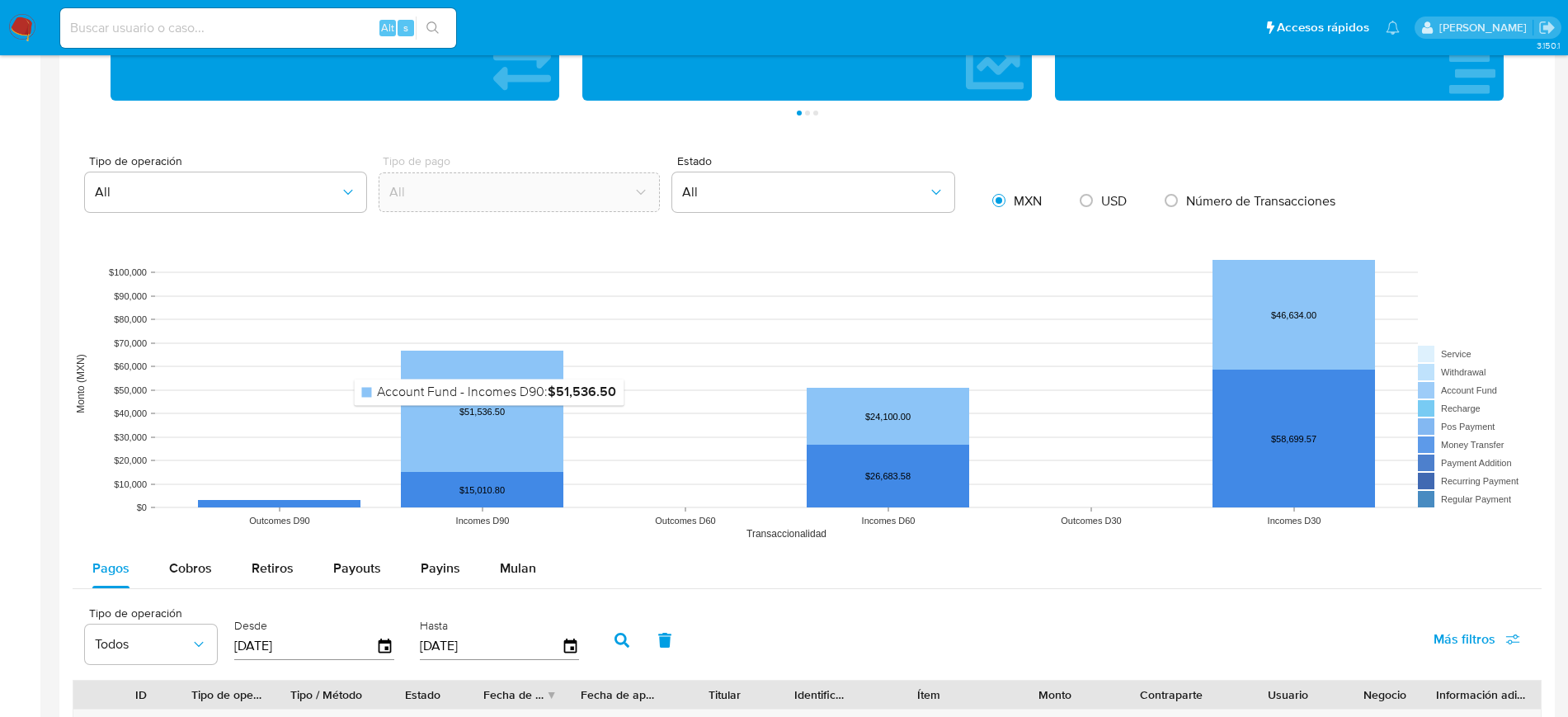
scroll to position [1341, 0]
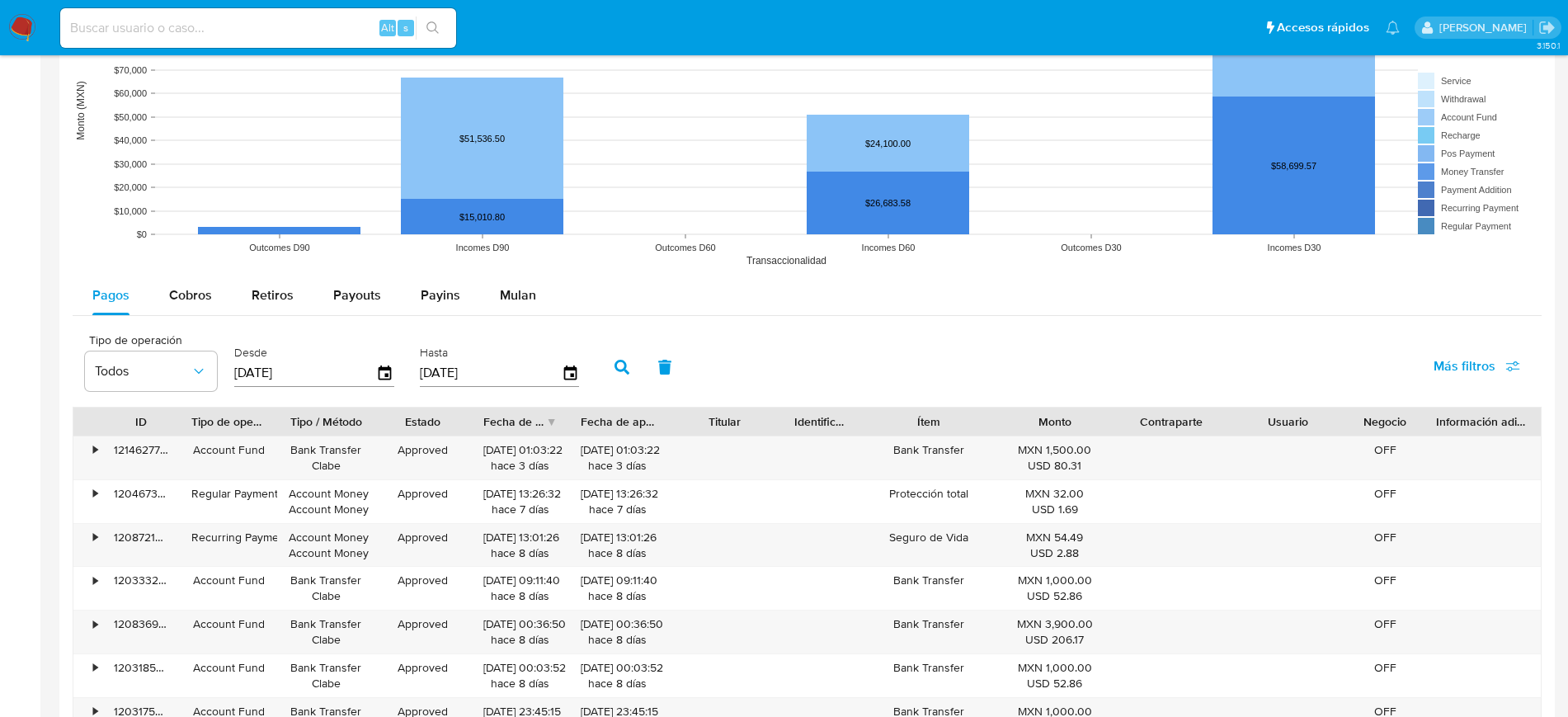
click at [187, 317] on div "Pagos Cobros Retiros Payouts Payins Mulan Tipo de operación Todos Desde 13/05/2…" at bounding box center [806, 596] width 1469 height 641
click at [186, 308] on div "Cobros" at bounding box center [190, 295] width 43 height 40
select select "10"
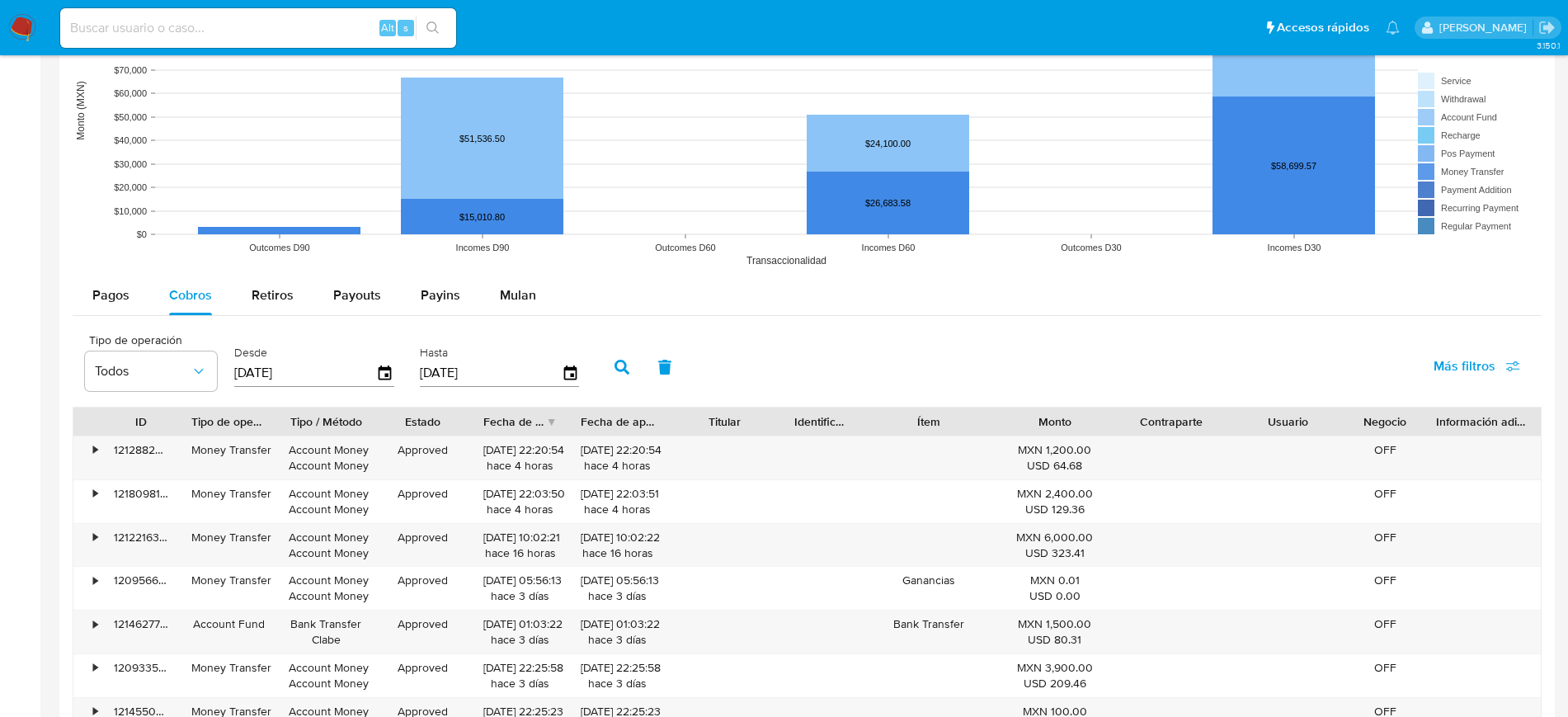
scroll to position [1650, 0]
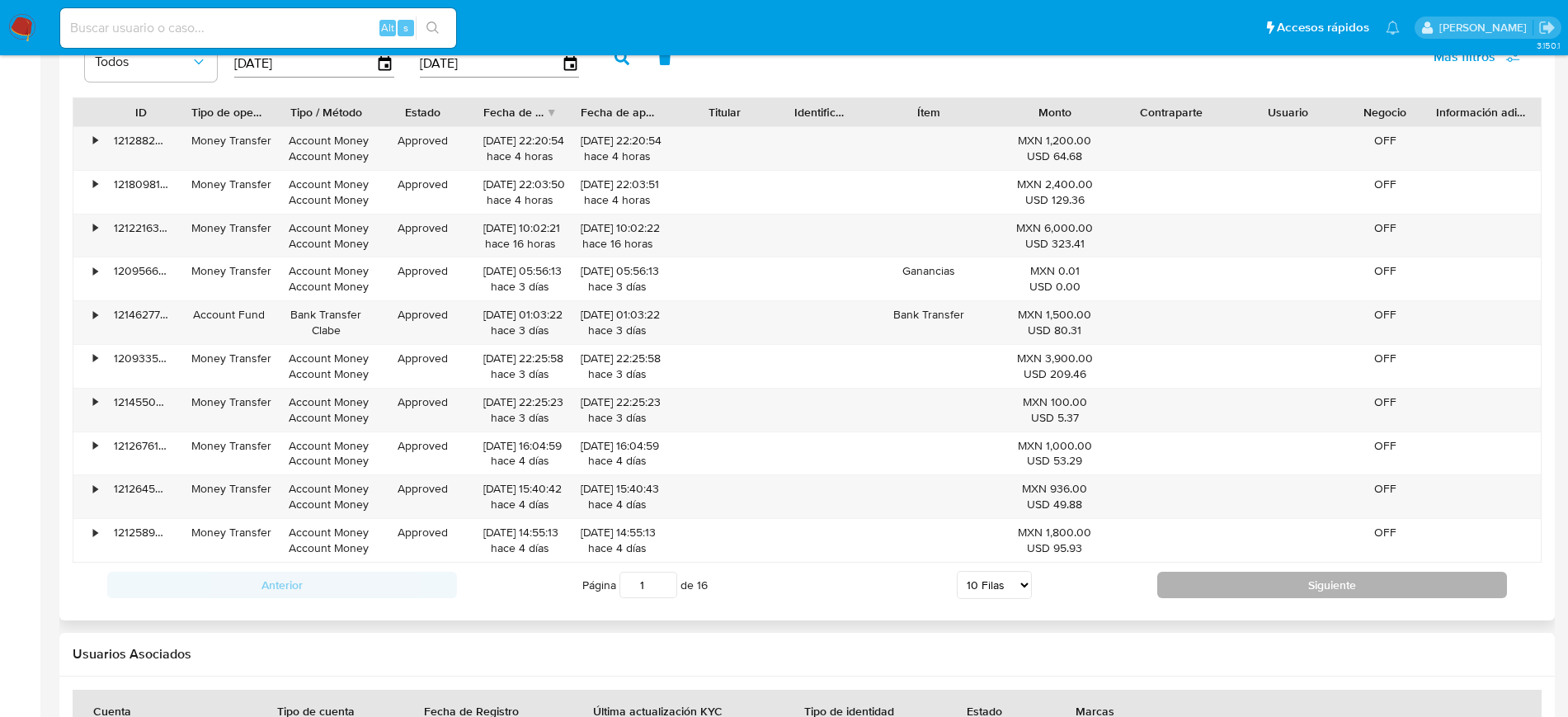
click at [1169, 582] on button "Siguiente" at bounding box center [1331, 584] width 349 height 26
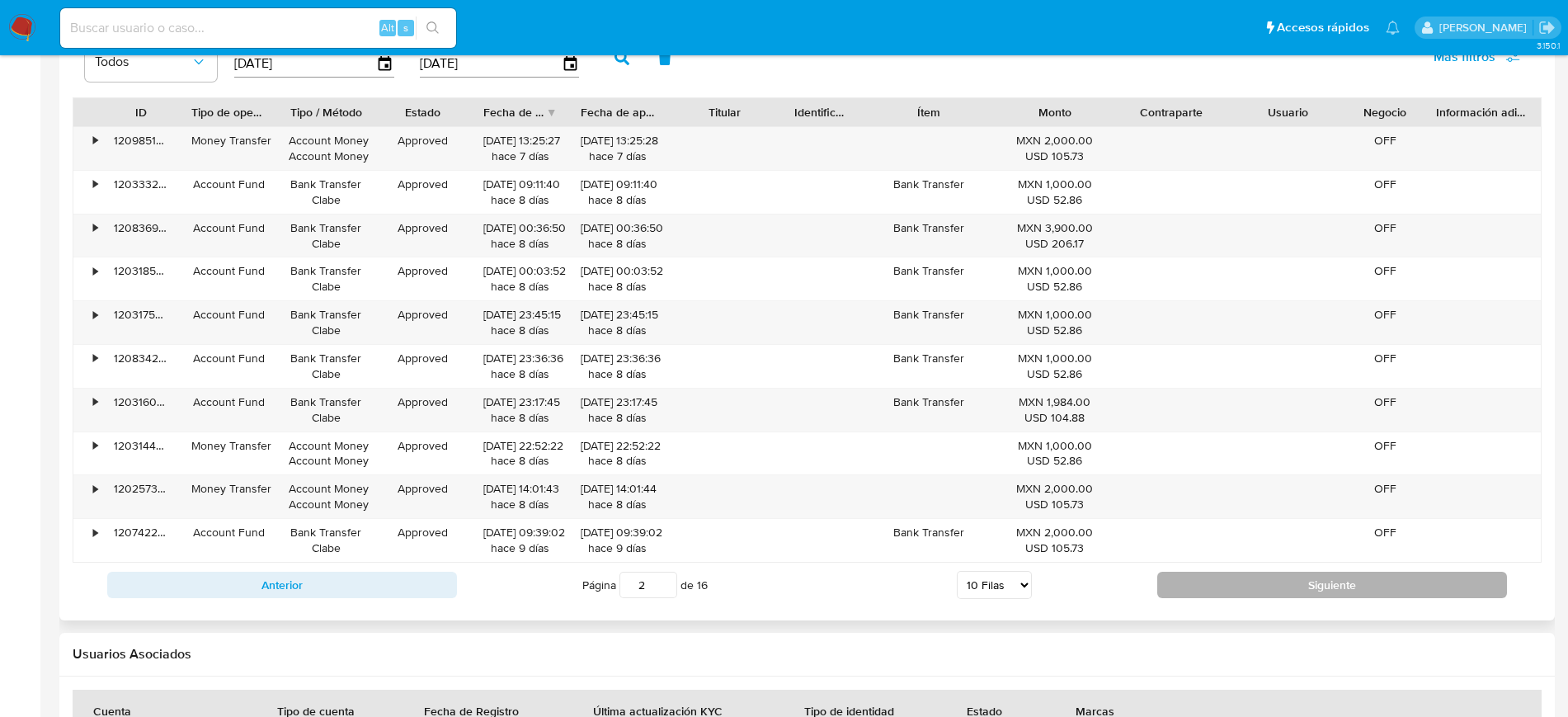
click at [1164, 597] on button "Siguiente" at bounding box center [1331, 584] width 349 height 26
click at [1169, 597] on button "Siguiente" at bounding box center [1331, 584] width 349 height 26
type input "4"
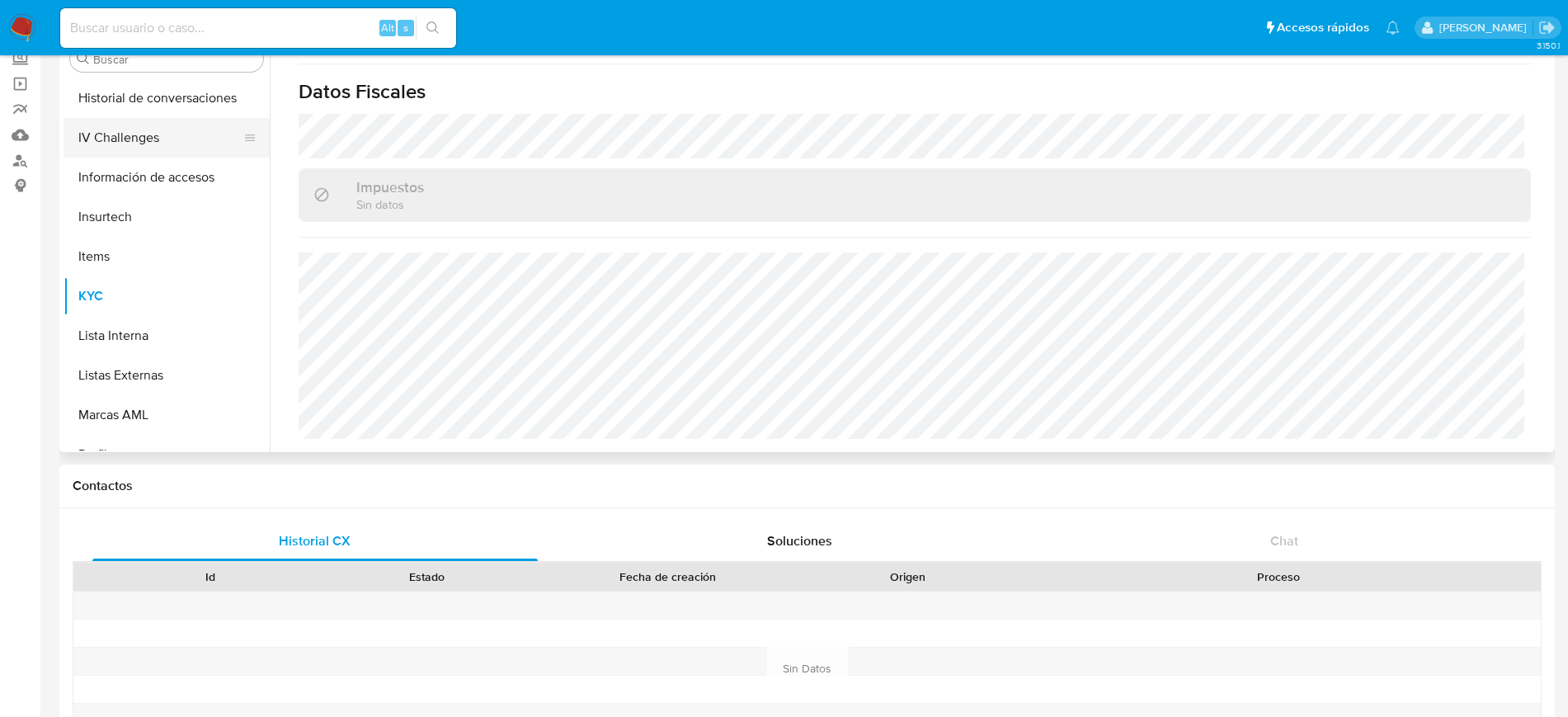
scroll to position [0, 0]
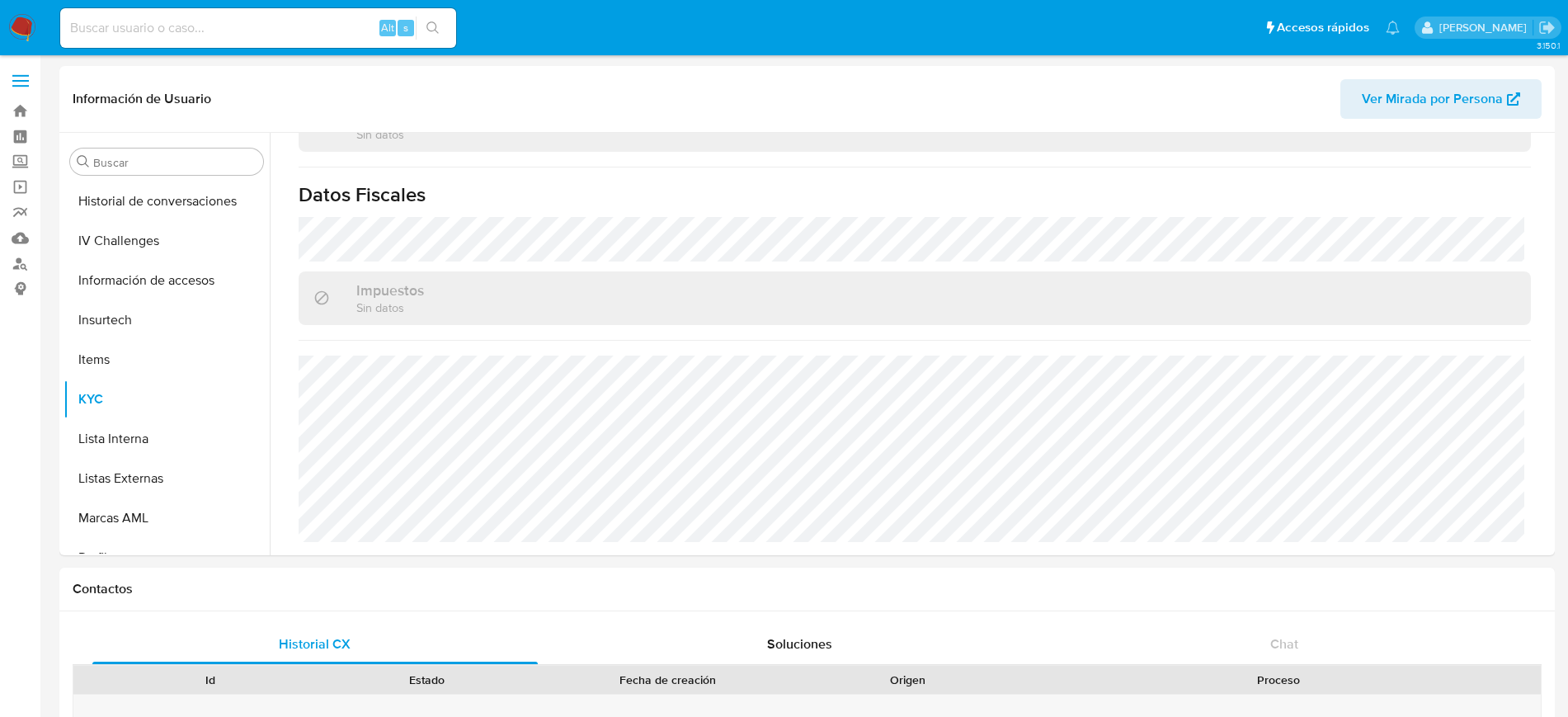
click at [30, 78] on label at bounding box center [21, 80] width 42 height 34
click at [0, 0] on input "checkbox" at bounding box center [0, 0] width 0 height 0
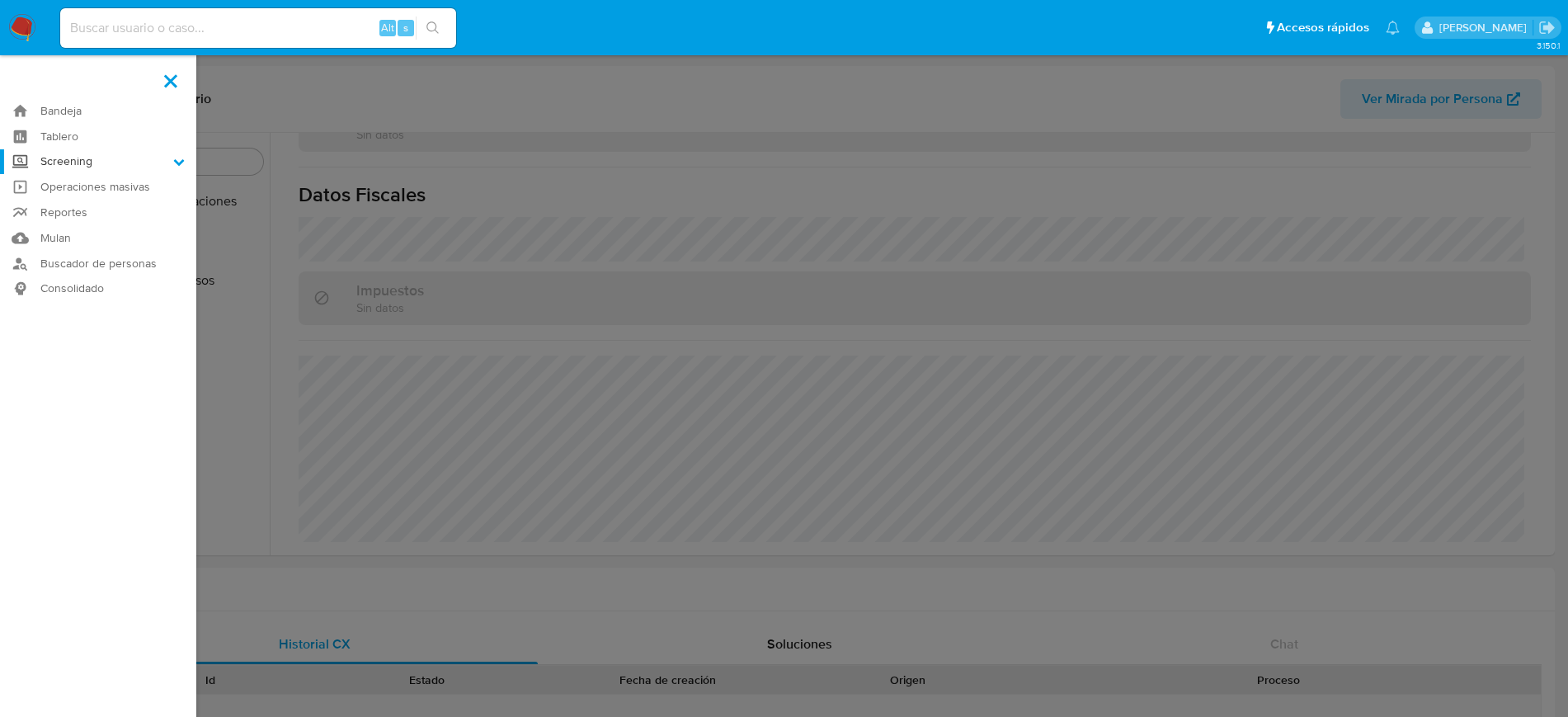
click at [165, 157] on label "Screening" at bounding box center [97, 162] width 196 height 25
click at [0, 0] on input "Screening" at bounding box center [0, 0] width 0 height 0
click at [99, 219] on link "Herramientas" at bounding box center [97, 226] width 196 height 21
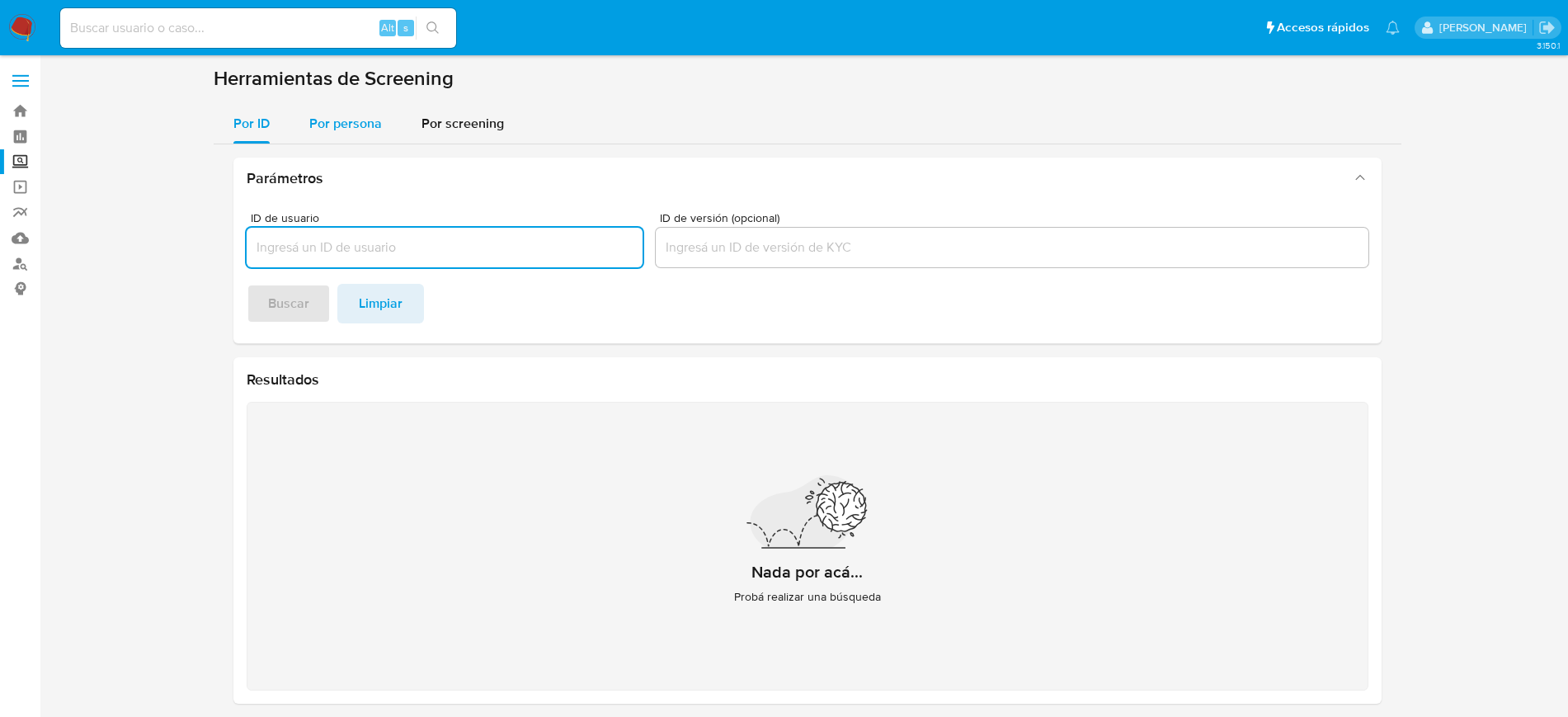
click at [344, 136] on div "Por persona" at bounding box center [346, 124] width 72 height 40
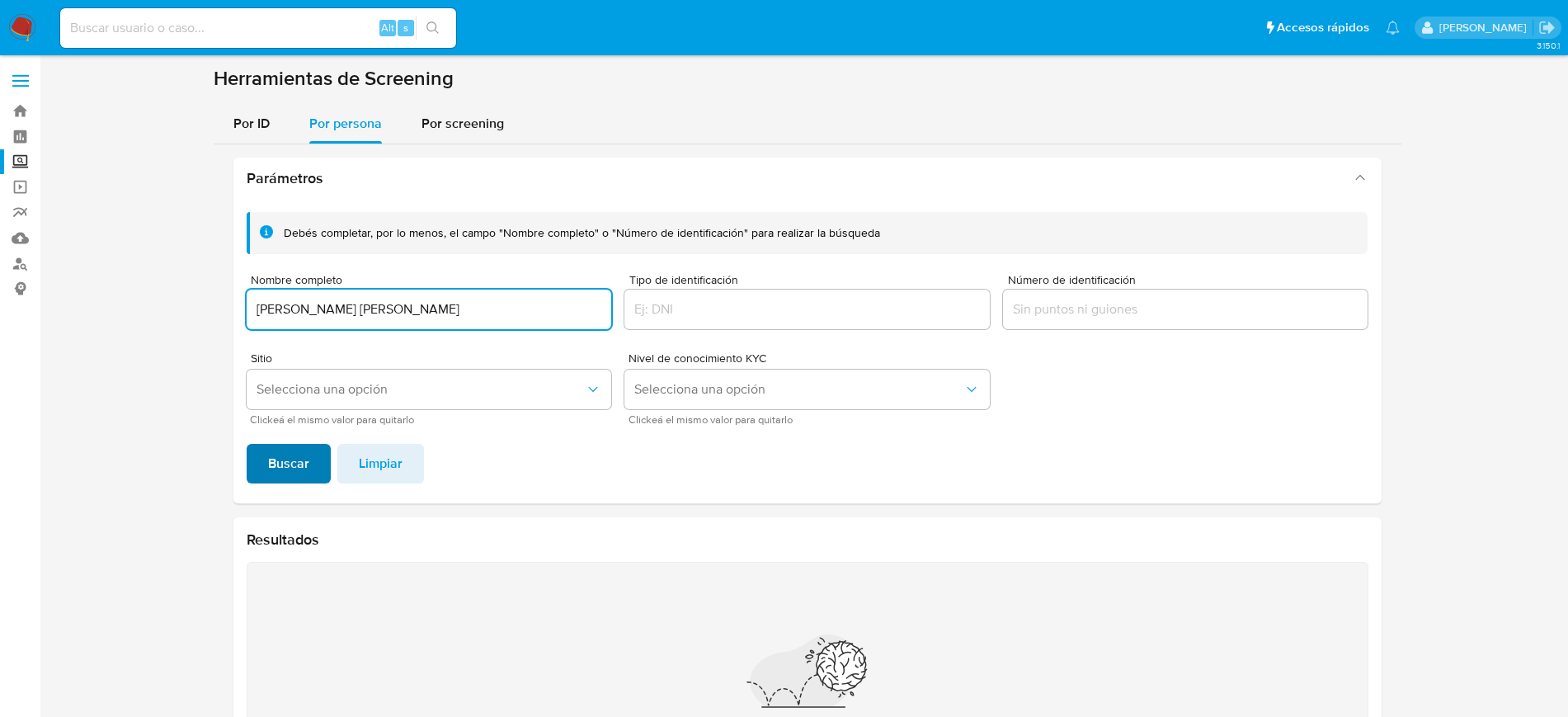
type input "[PERSON_NAME] [PERSON_NAME]"
click at [318, 461] on button "Buscar" at bounding box center [288, 464] width 84 height 40
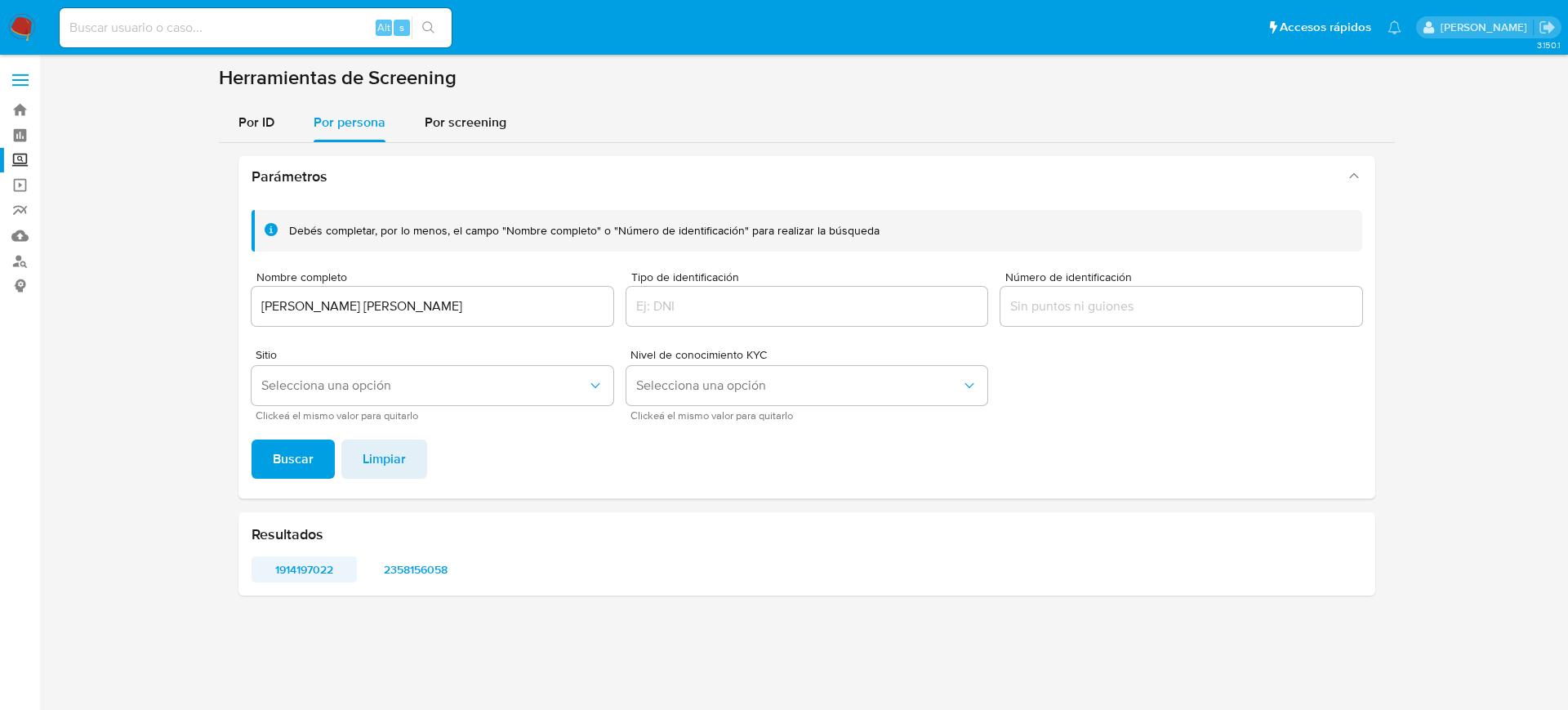
click at [313, 564] on span "1914197022" at bounding box center [304, 570] width 82 height 23
click at [404, 567] on span "2358156058" at bounding box center [416, 570] width 82 height 23
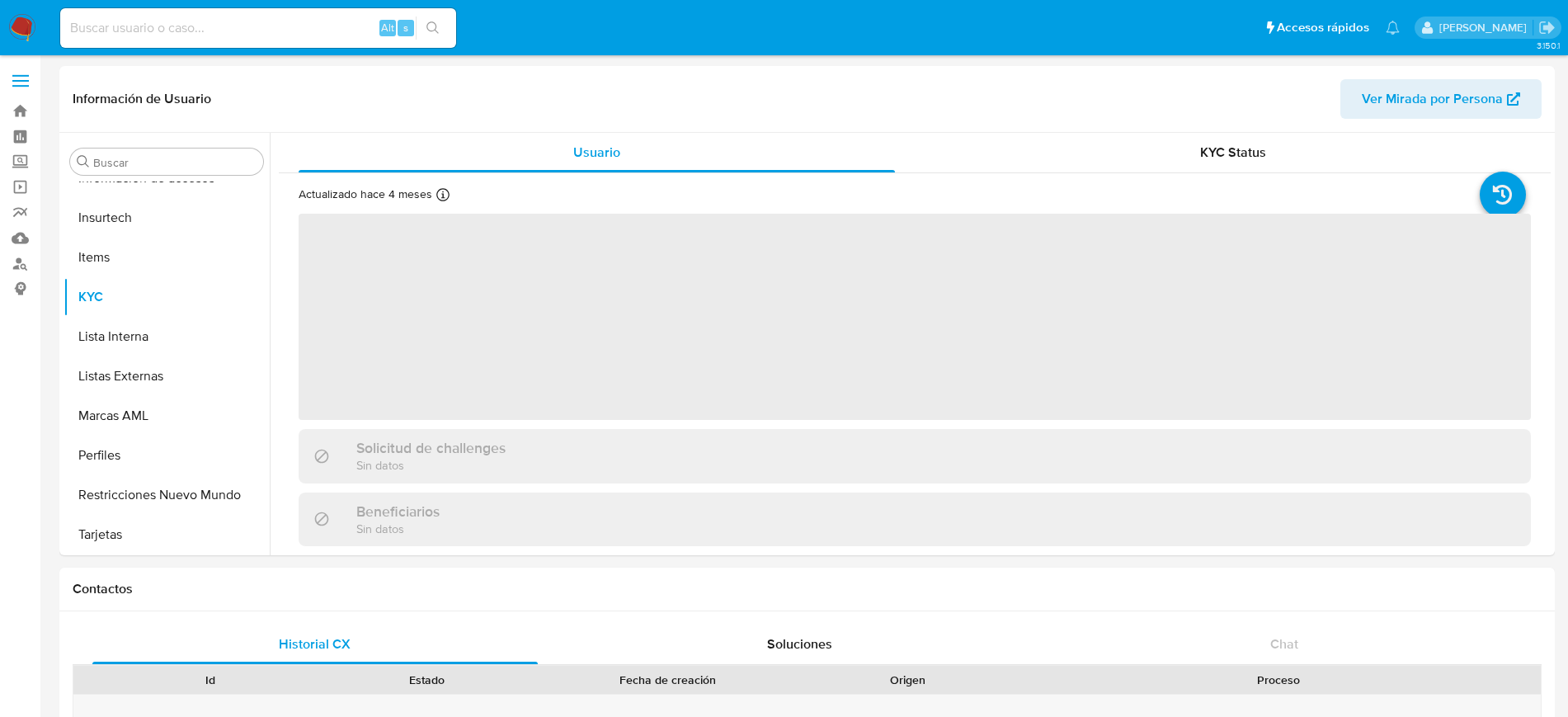
scroll to position [657, 0]
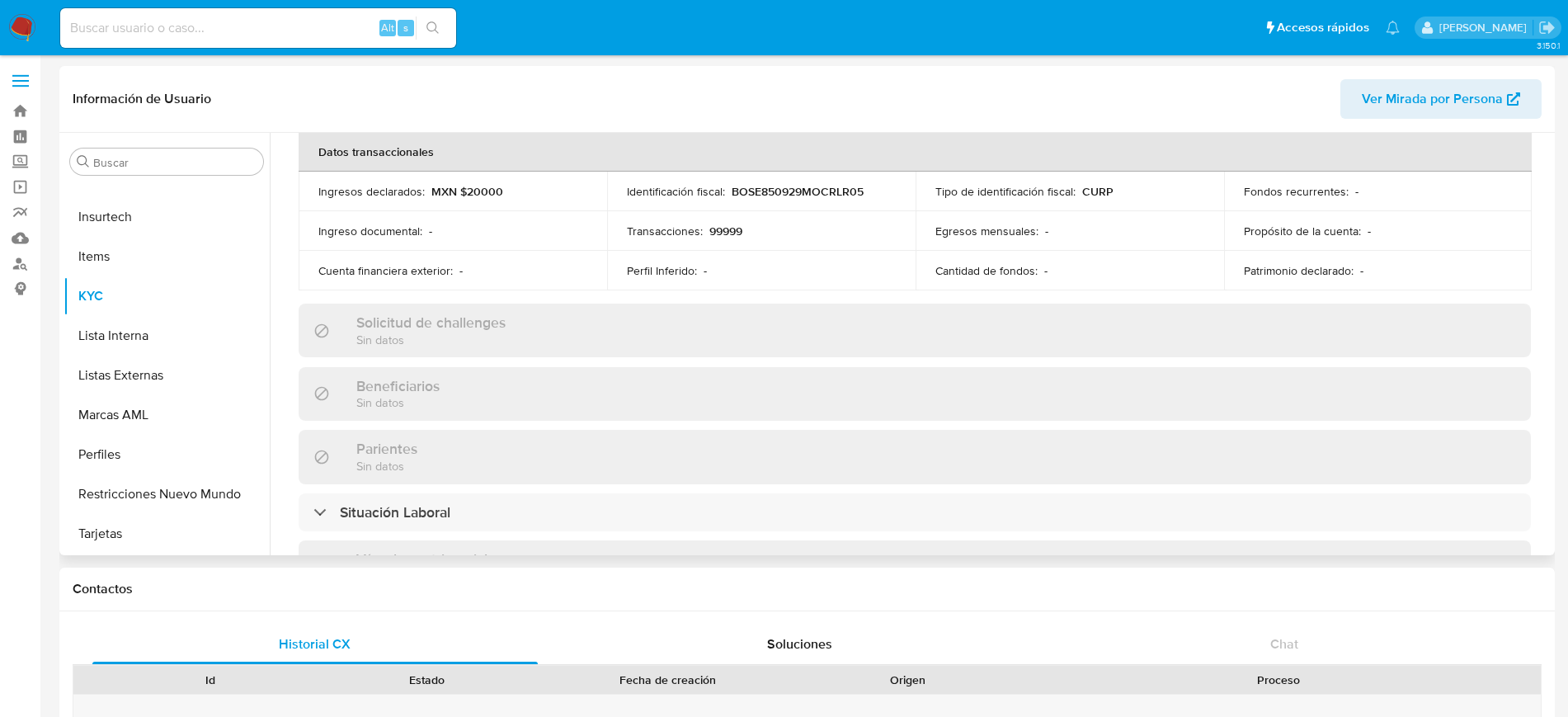
select select "10"
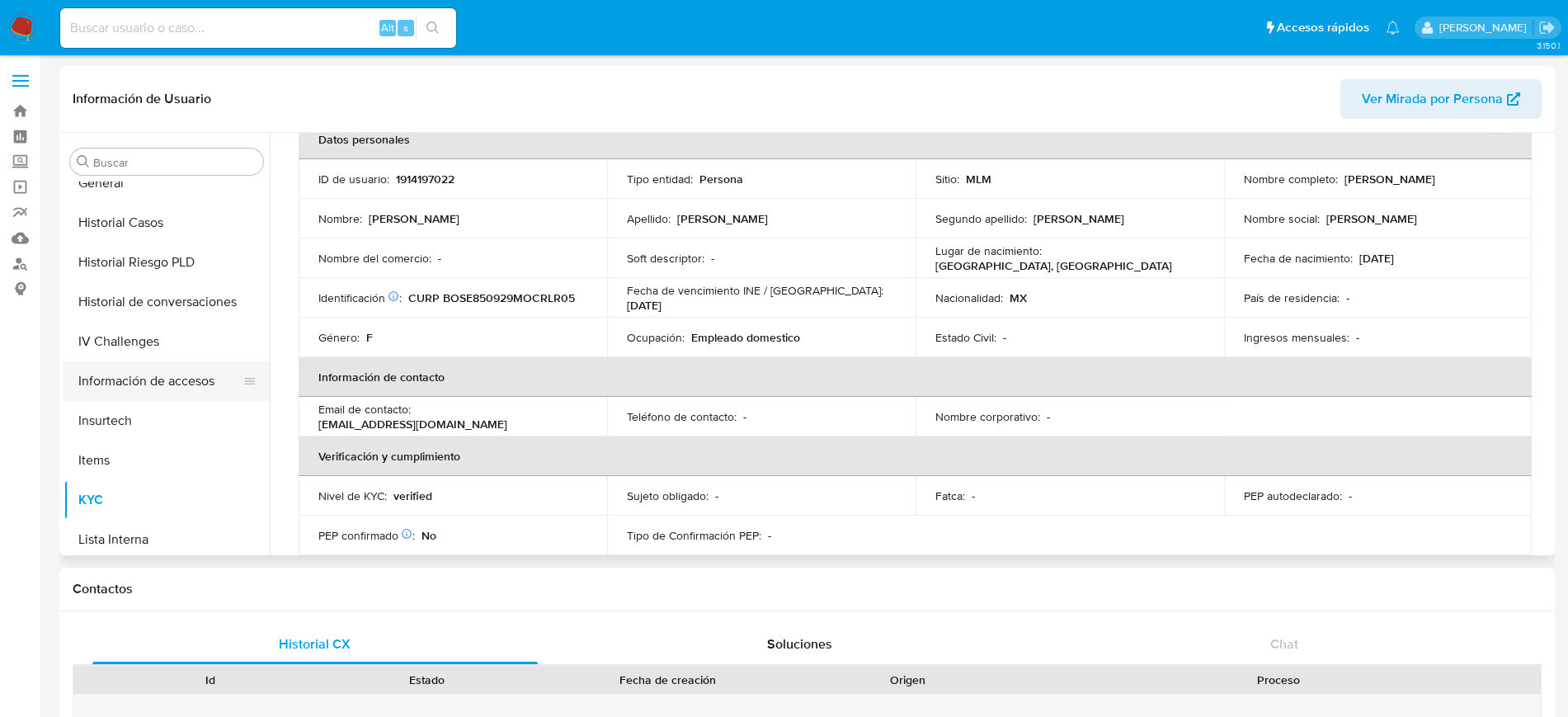
scroll to position [452, 0]
click at [167, 224] on button "Historial Casos" at bounding box center [160, 225] width 193 height 40
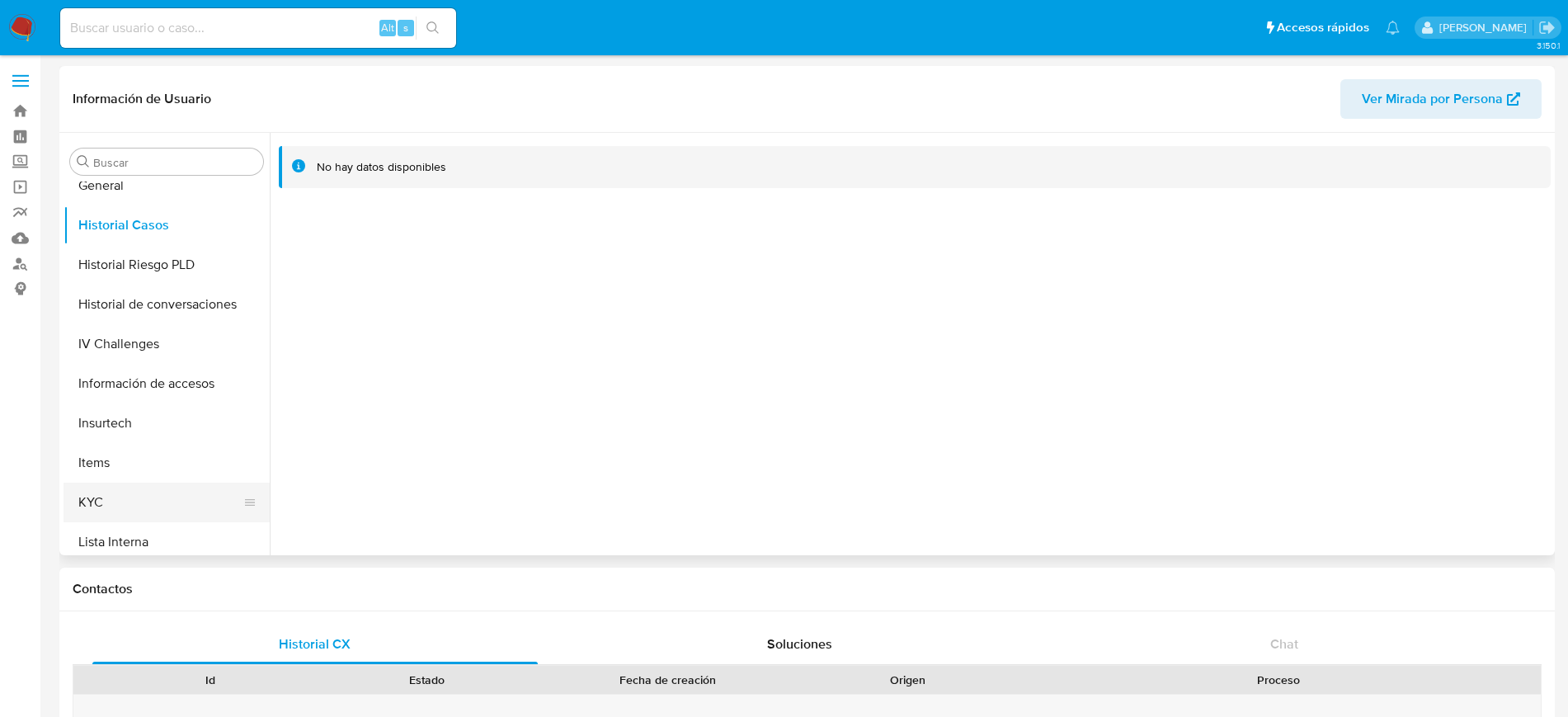
click at [113, 499] on button "KYC" at bounding box center [160, 502] width 193 height 40
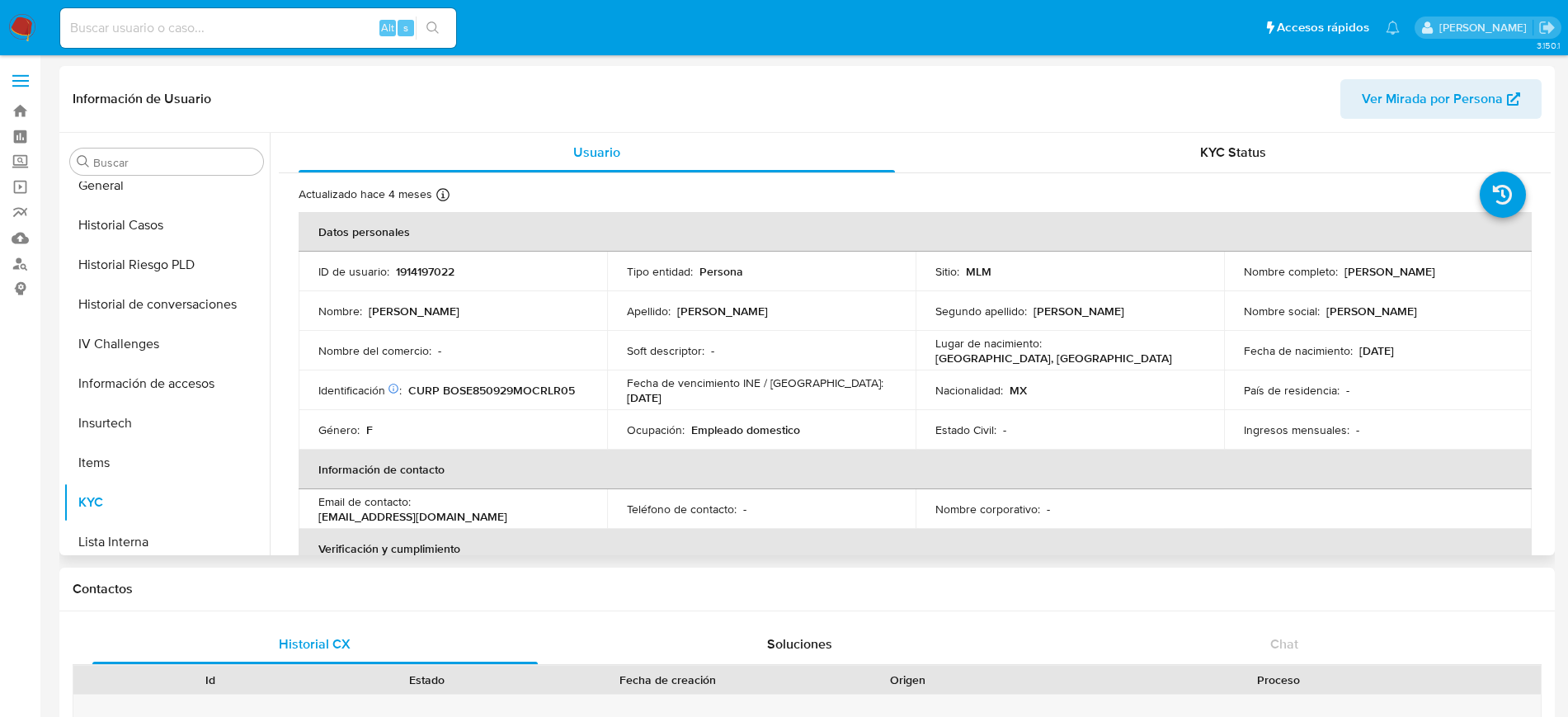
click at [420, 282] on td "ID de usuario : 1914197022" at bounding box center [453, 272] width 309 height 40
click at [422, 277] on p "1914197022" at bounding box center [425, 271] width 59 height 14
click at [422, 278] on p "1914197022" at bounding box center [425, 271] width 59 height 14
copy p "1914197022"
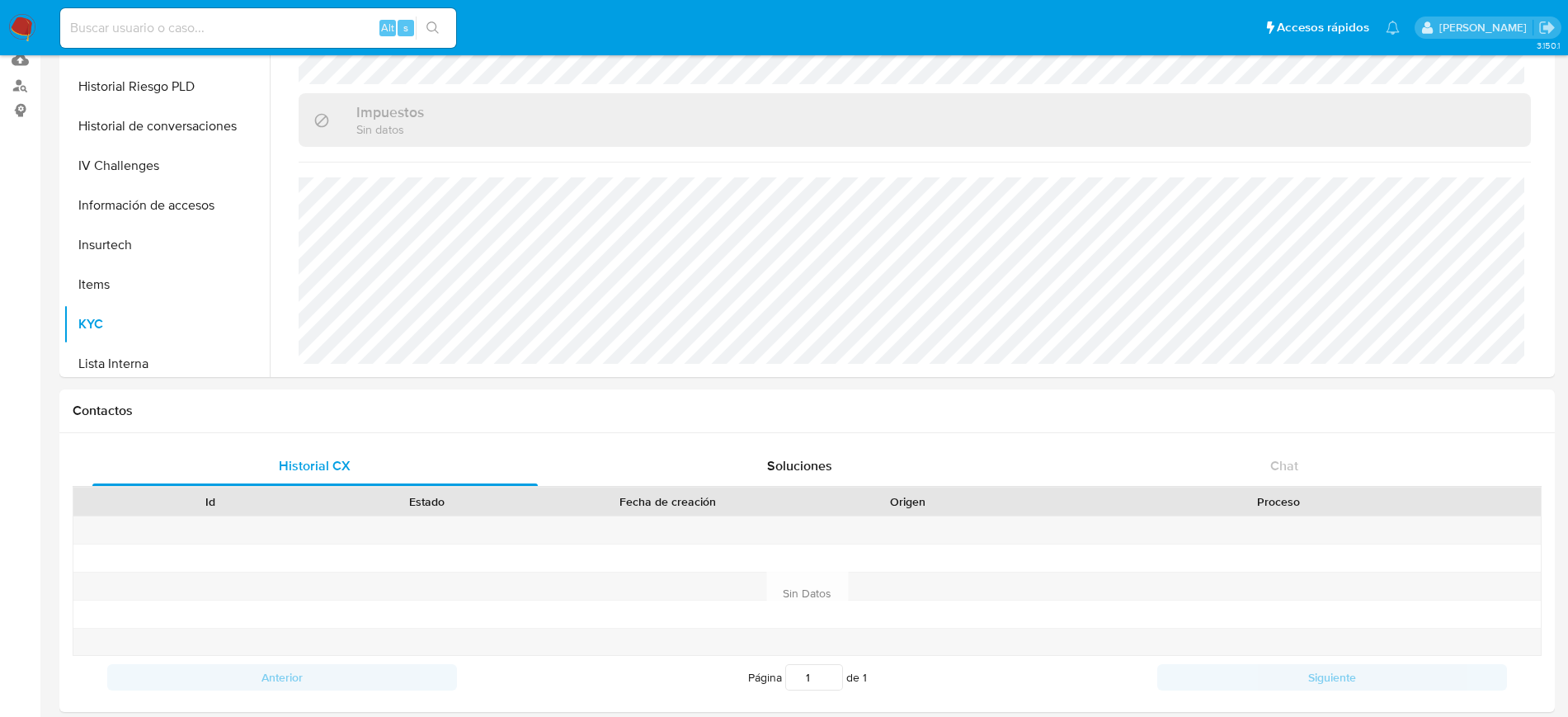
scroll to position [516, 0]
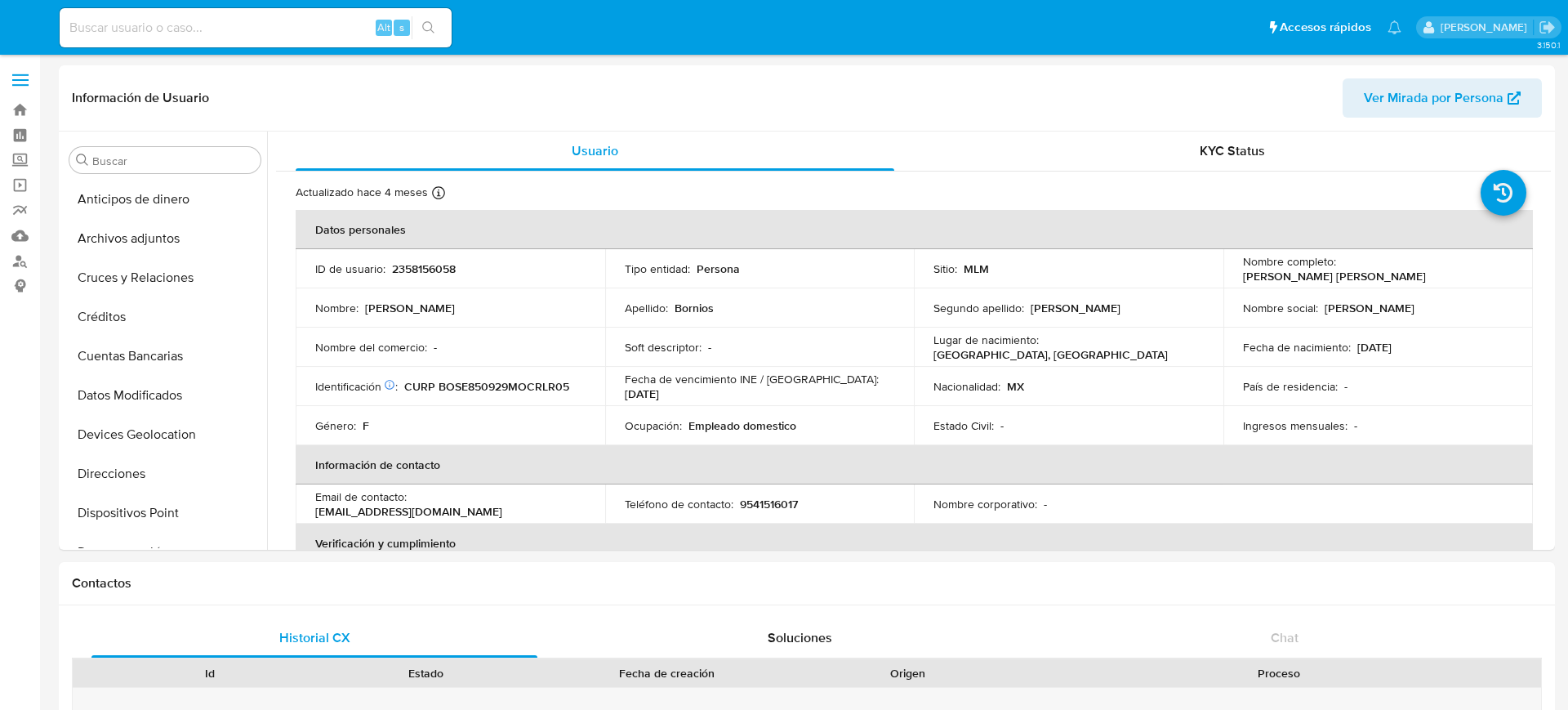
select select "10"
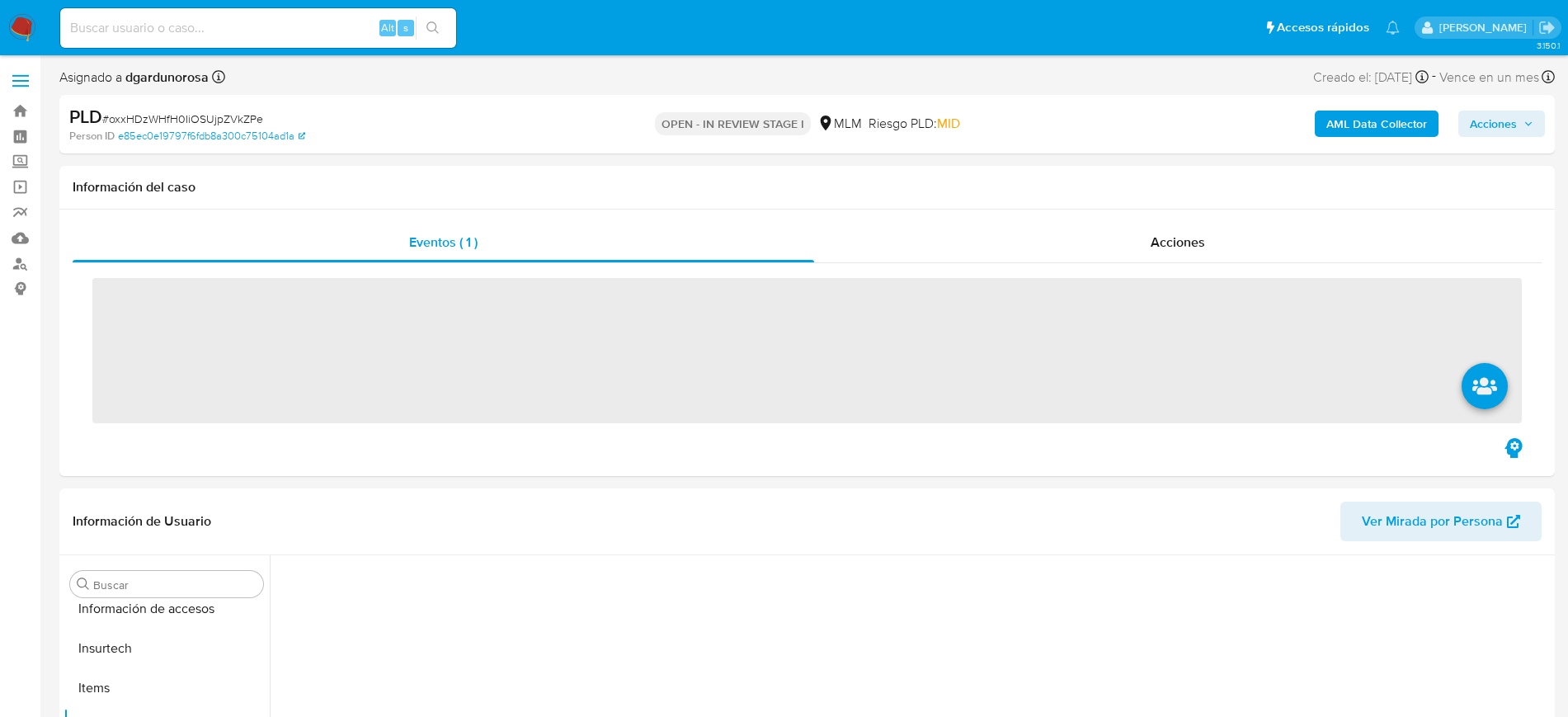
scroll to position [657, 0]
